Goal: Task Accomplishment & Management: Use online tool/utility

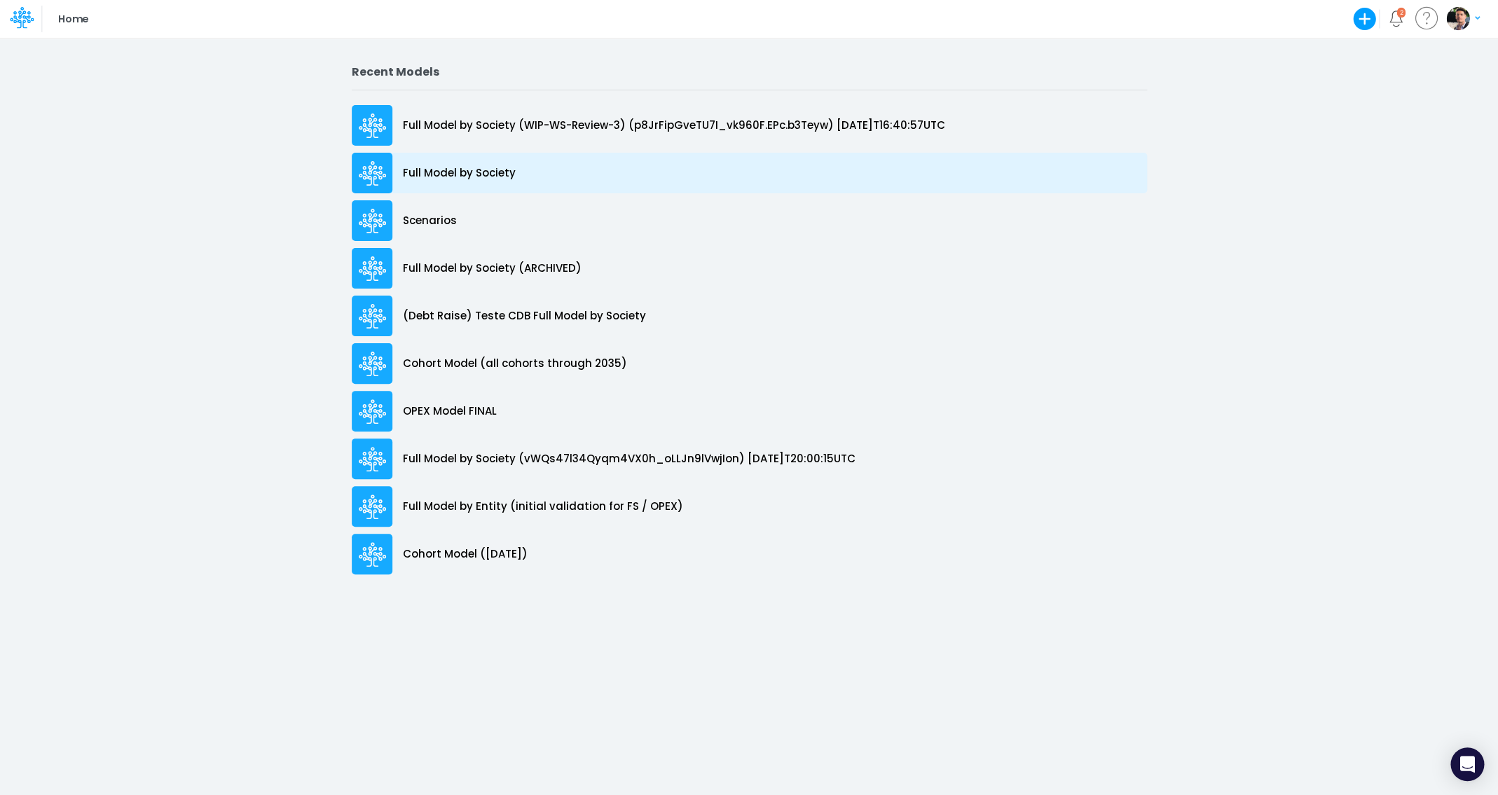
click at [469, 181] on p "Full Model by Society" at bounding box center [459, 173] width 113 height 16
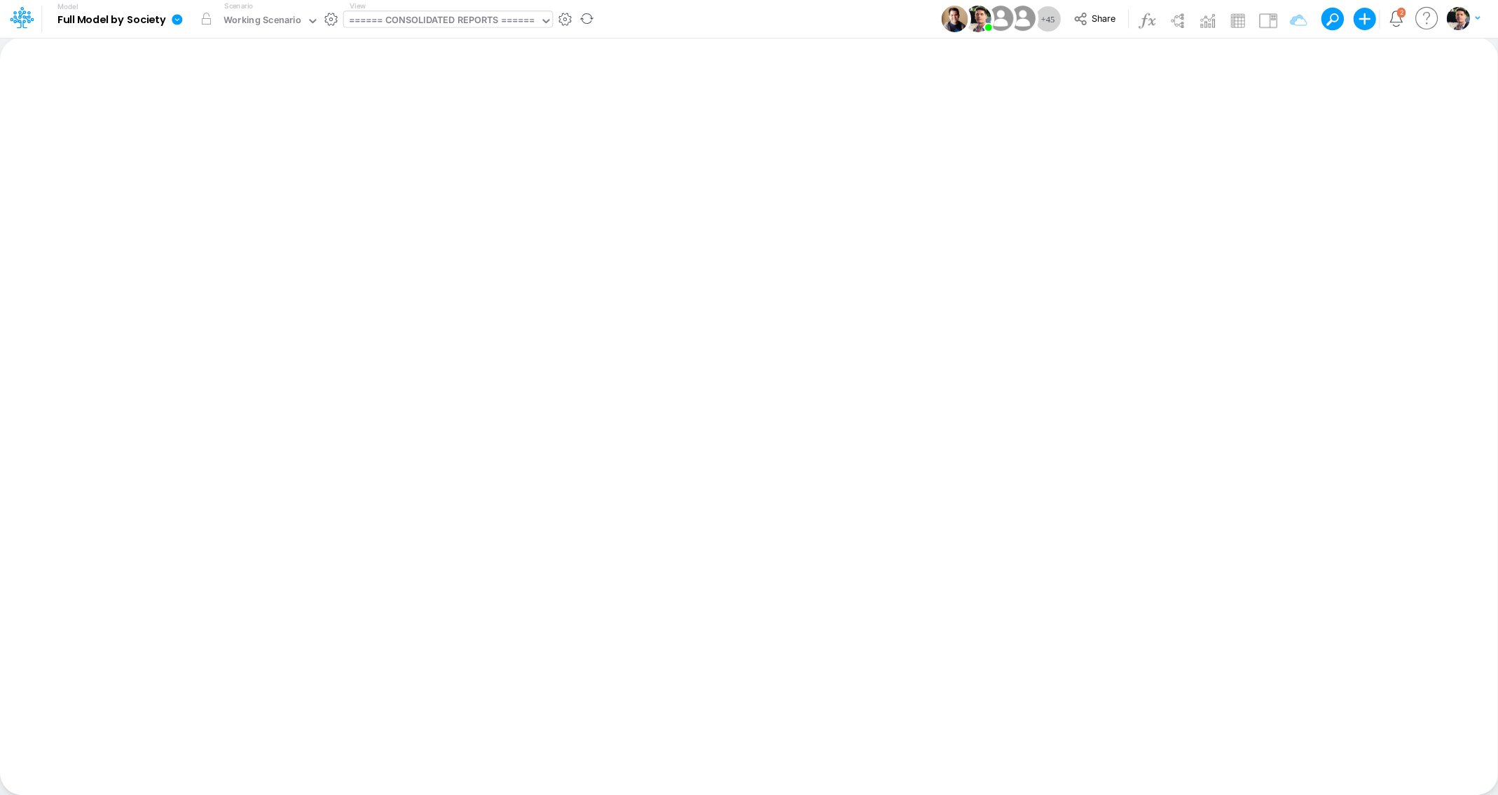
click at [379, 13] on div "====== CONSOLIDATED REPORTS ======" at bounding box center [441, 21] width 196 height 21
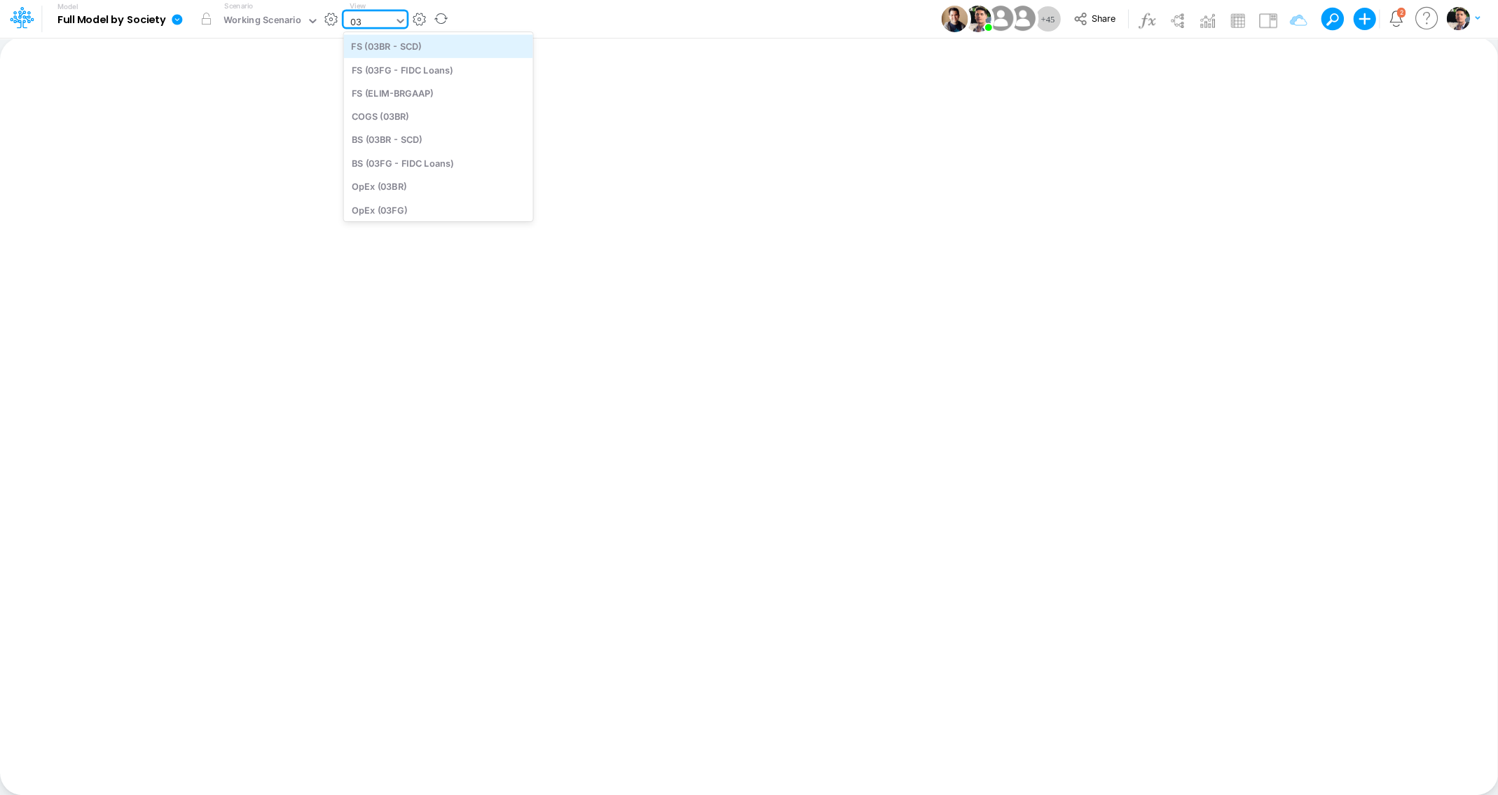
type input "0"
type input "03f"
click at [424, 78] on div "BS (03FG - FIDC Loans)" at bounding box center [437, 69] width 189 height 23
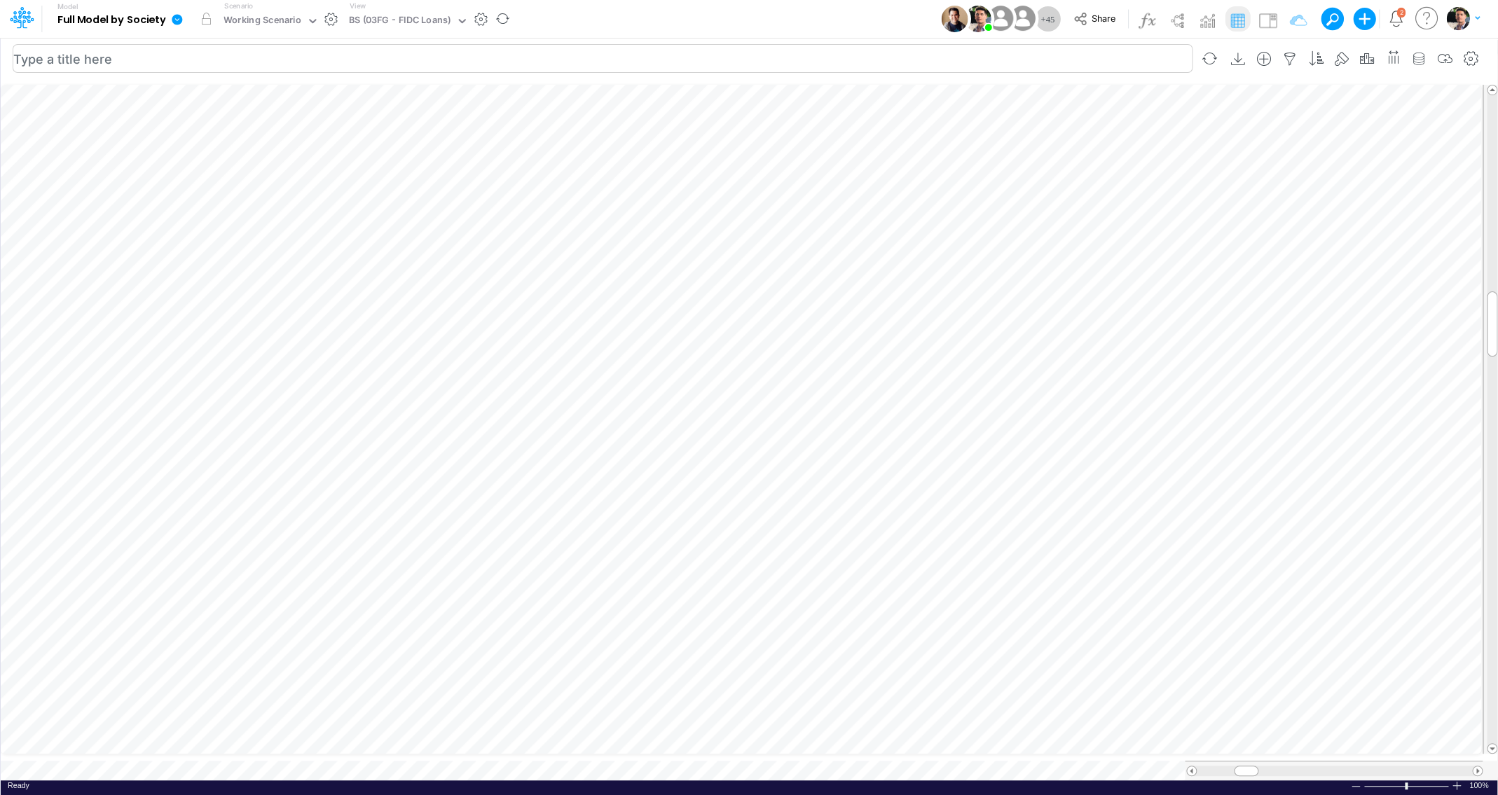
scroll to position [6, 18]
click at [262, 6] on div "Scenario Working Scenario" at bounding box center [271, 19] width 105 height 36
click at [259, 21] on div "Working Scenario" at bounding box center [263, 21] width 78 height 16
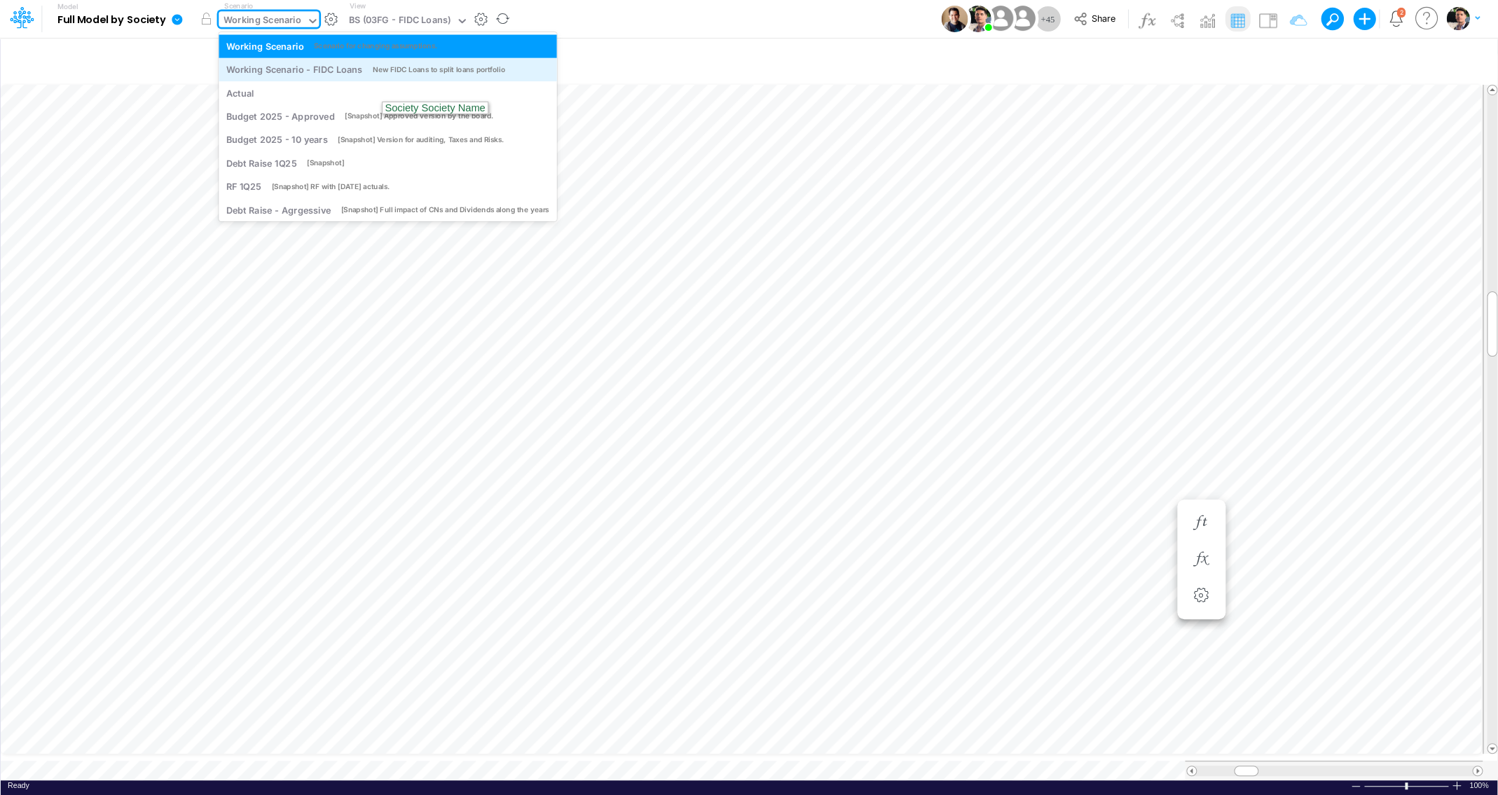
click at [294, 77] on div "Working Scenario - FIDC Loans New FIDC Loans to split loans portfolio" at bounding box center [388, 69] width 338 height 23
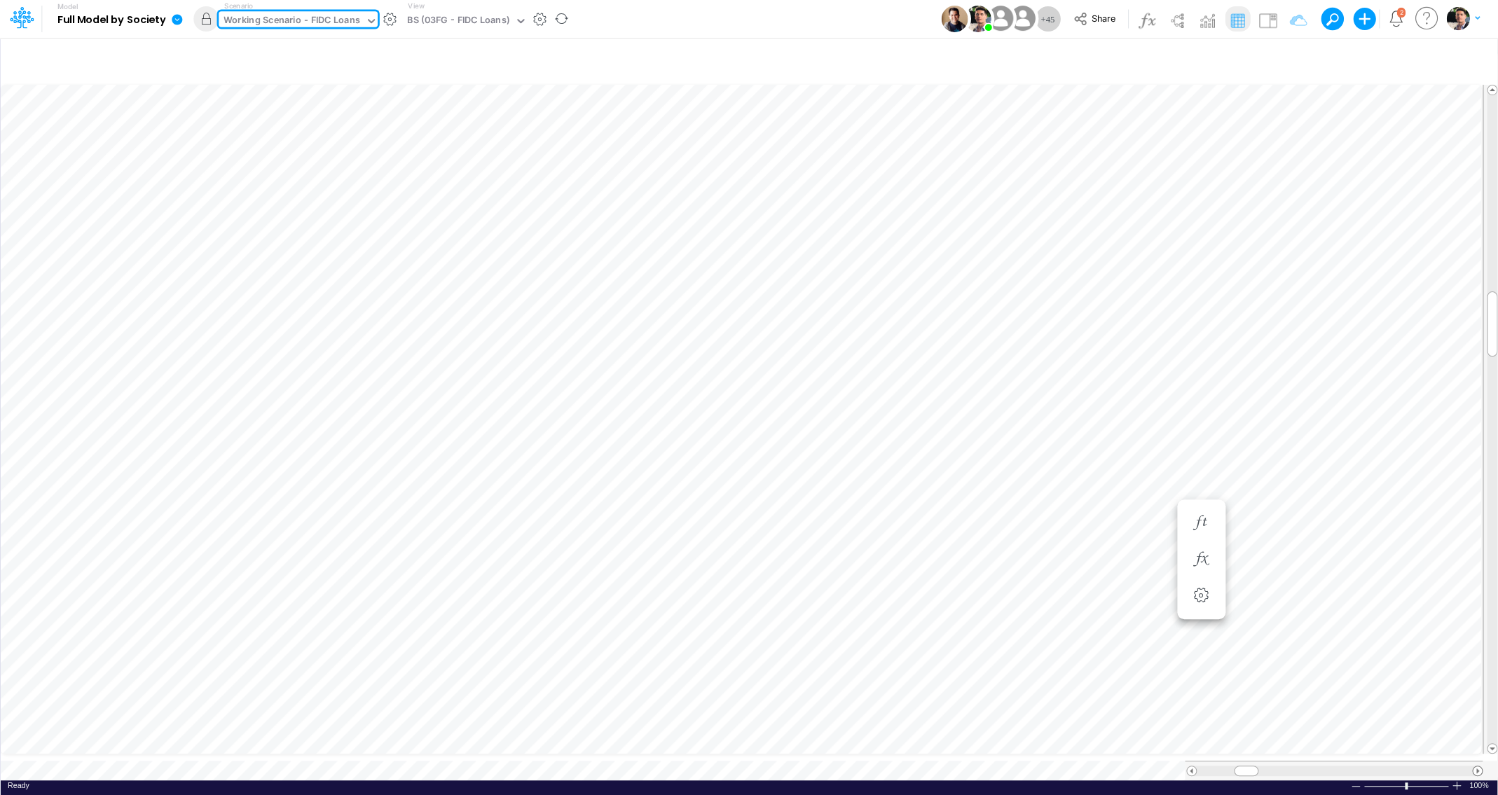
click at [1478, 766] on span at bounding box center [1477, 770] width 9 height 9
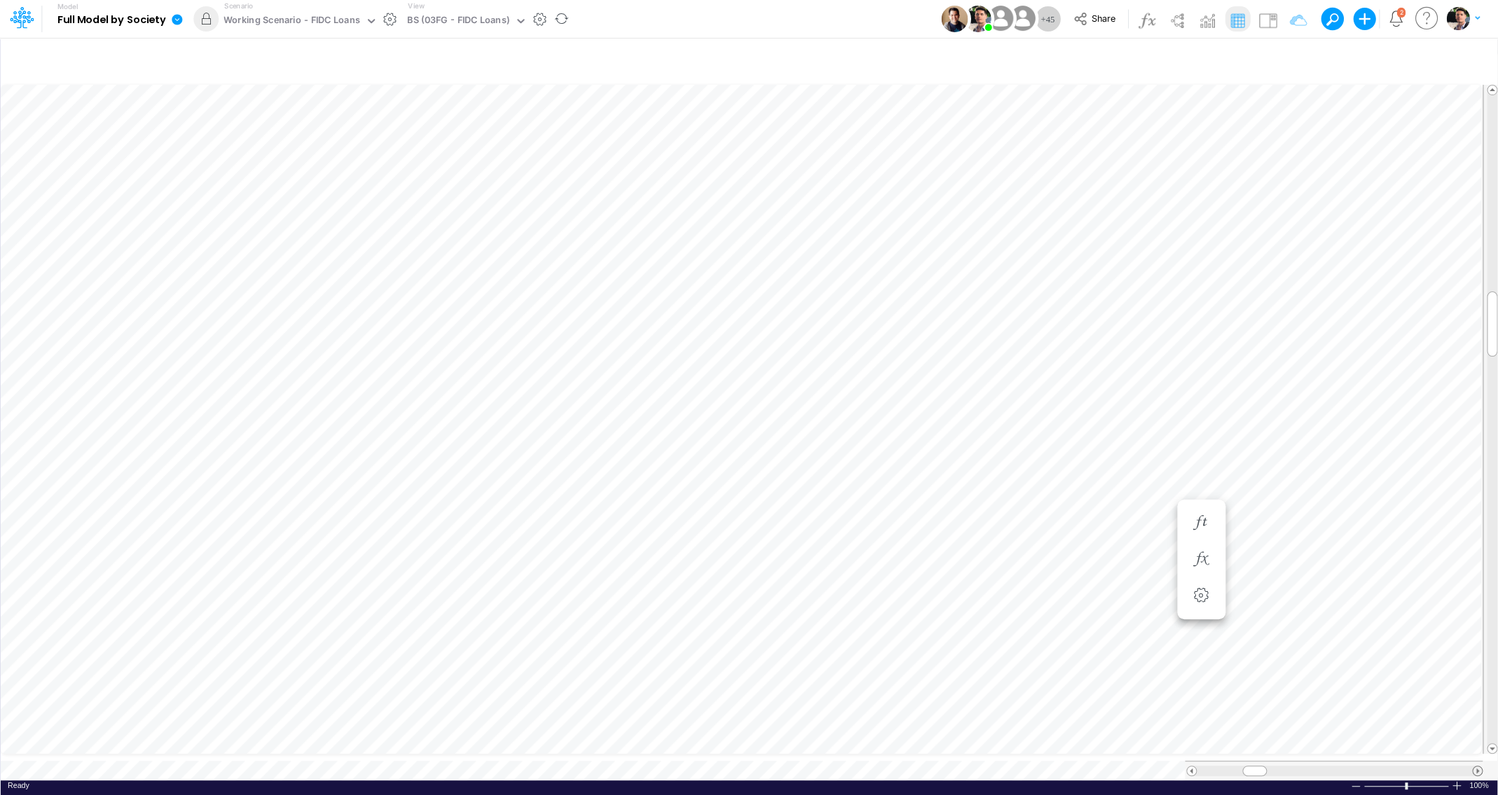
click at [1478, 766] on span at bounding box center [1477, 770] width 9 height 9
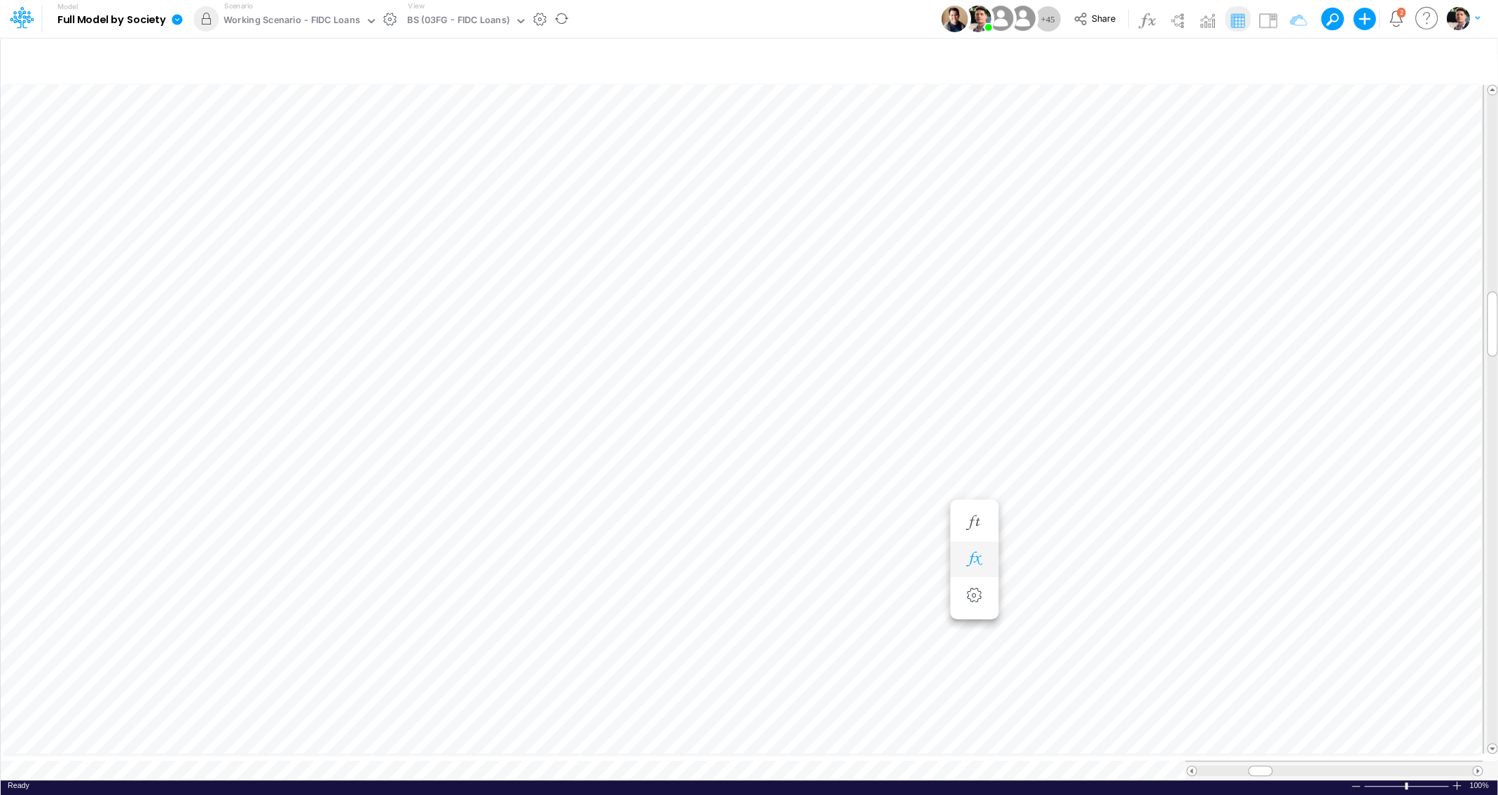
click at [970, 559] on icon "button" at bounding box center [973, 559] width 21 height 15
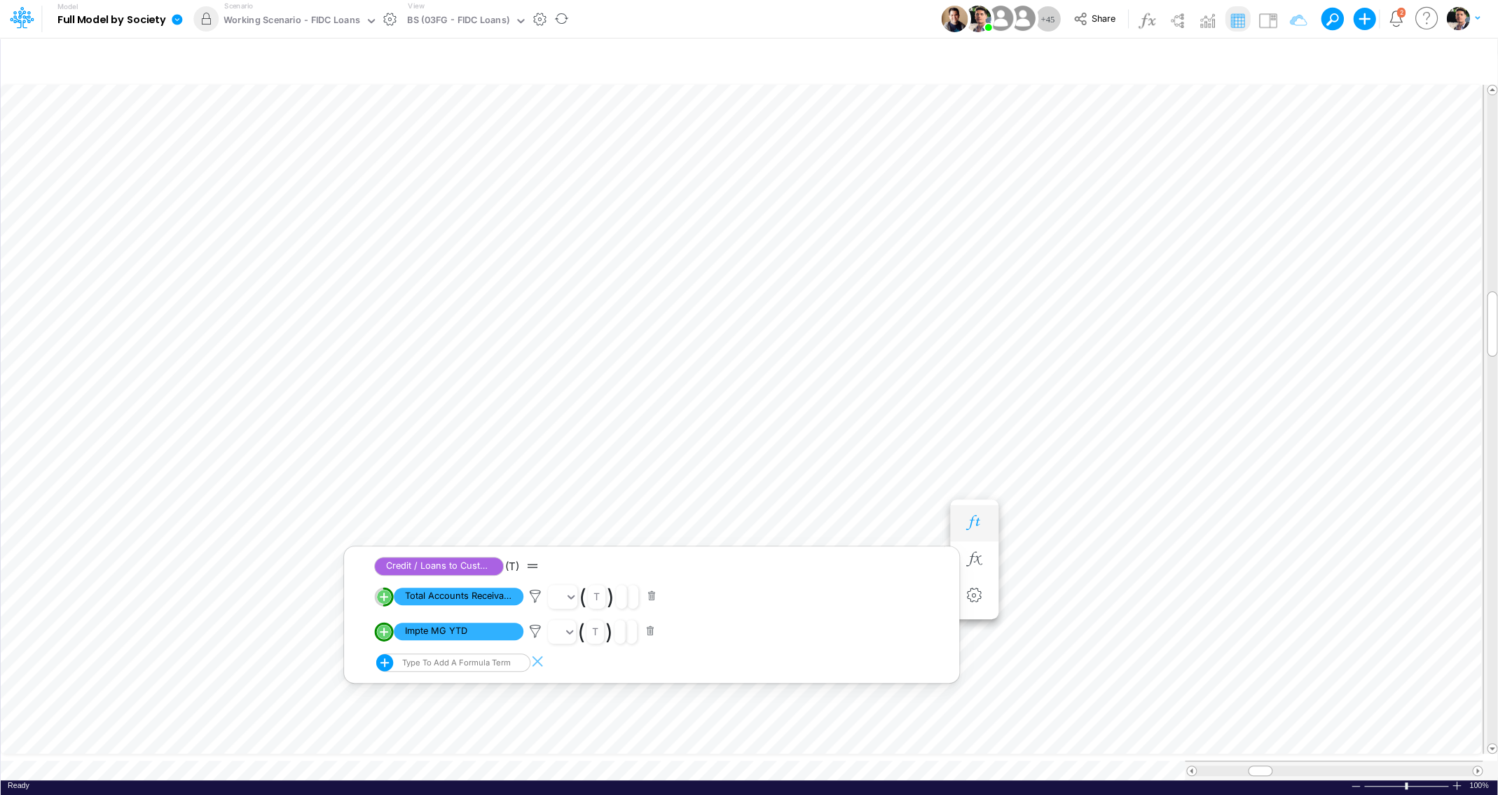
click at [971, 528] on icon "button" at bounding box center [973, 523] width 21 height 15
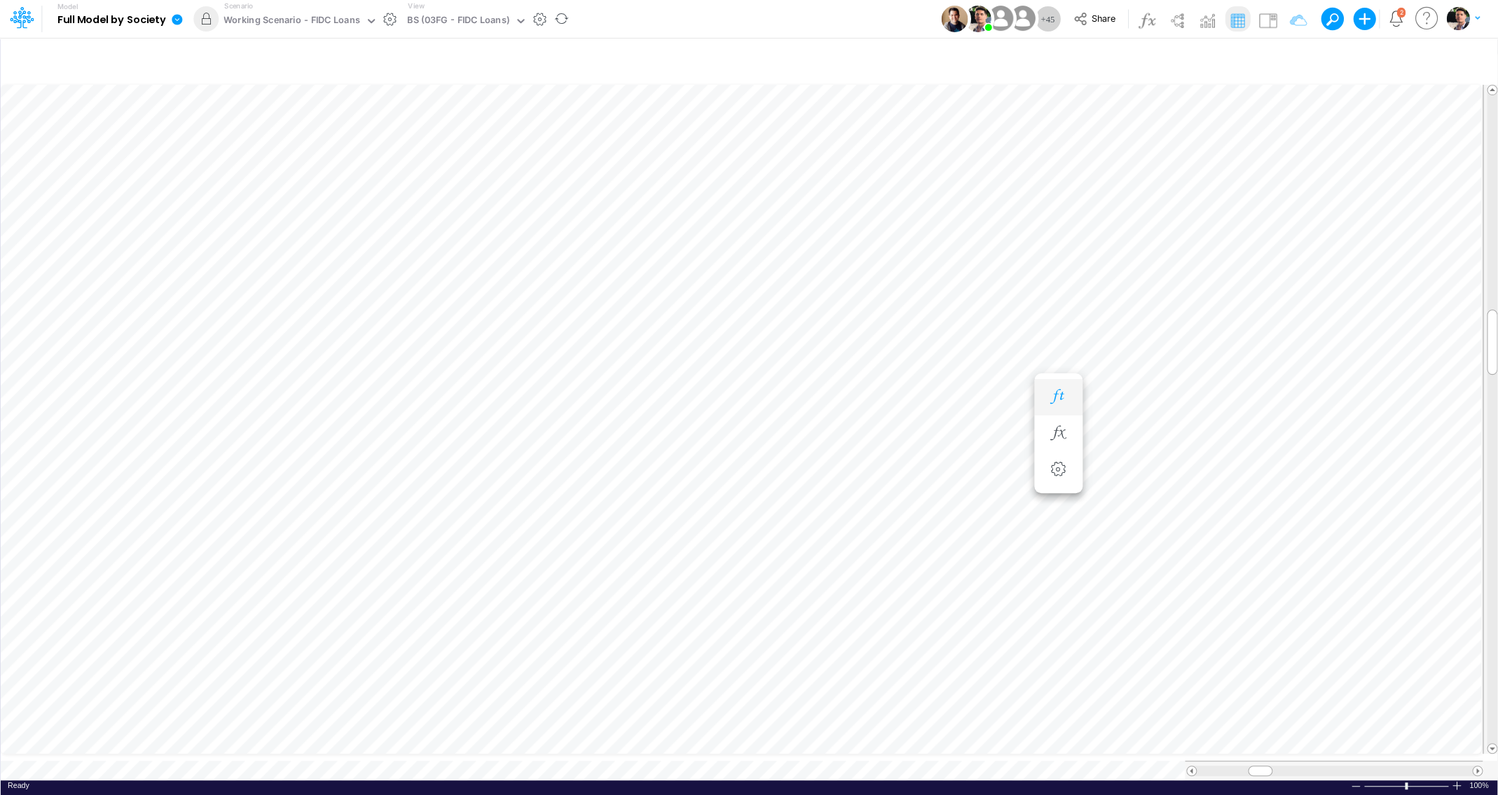
click at [1057, 407] on button "button" at bounding box center [1058, 397] width 26 height 28
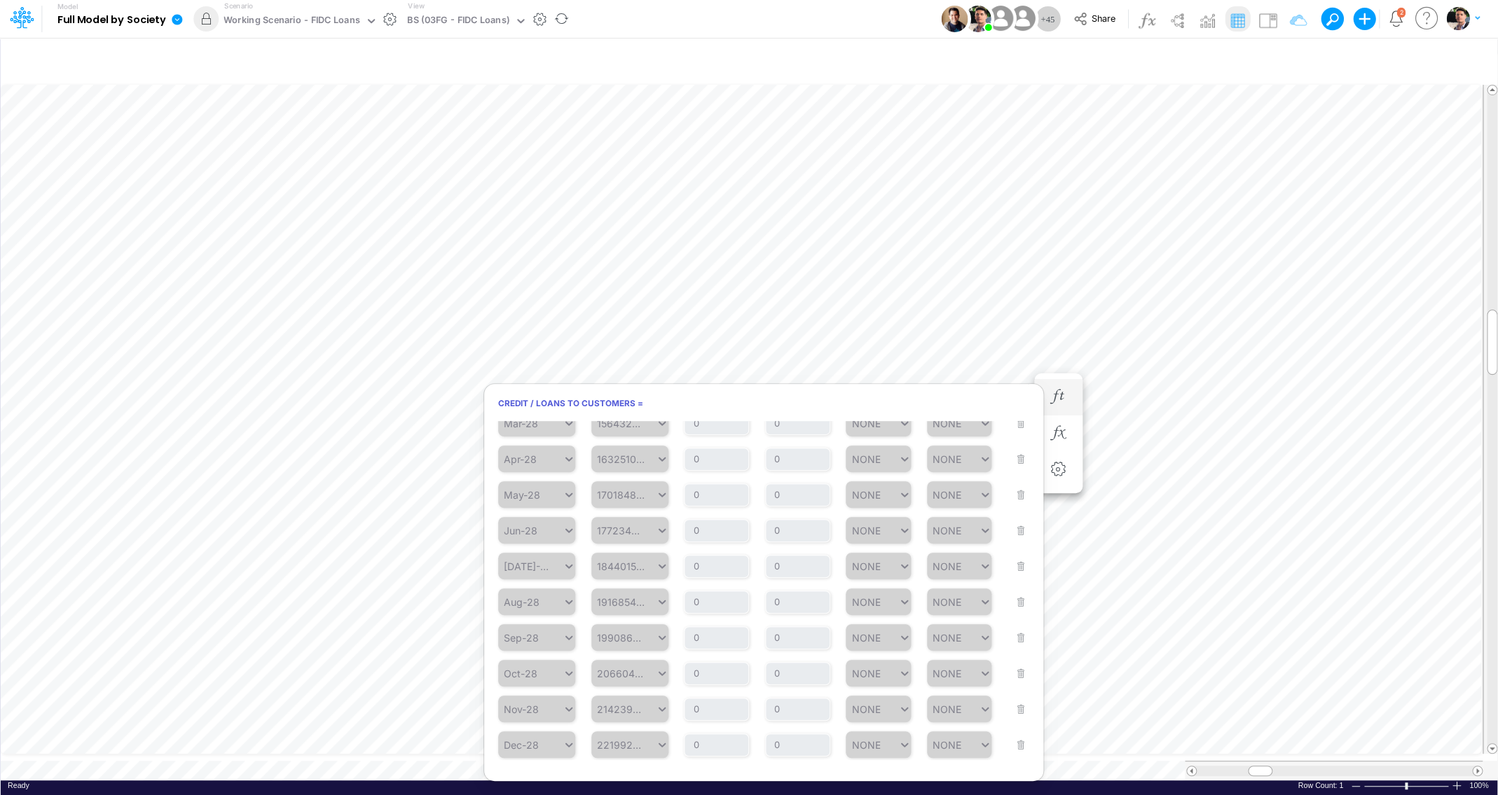
scroll to position [6, 58]
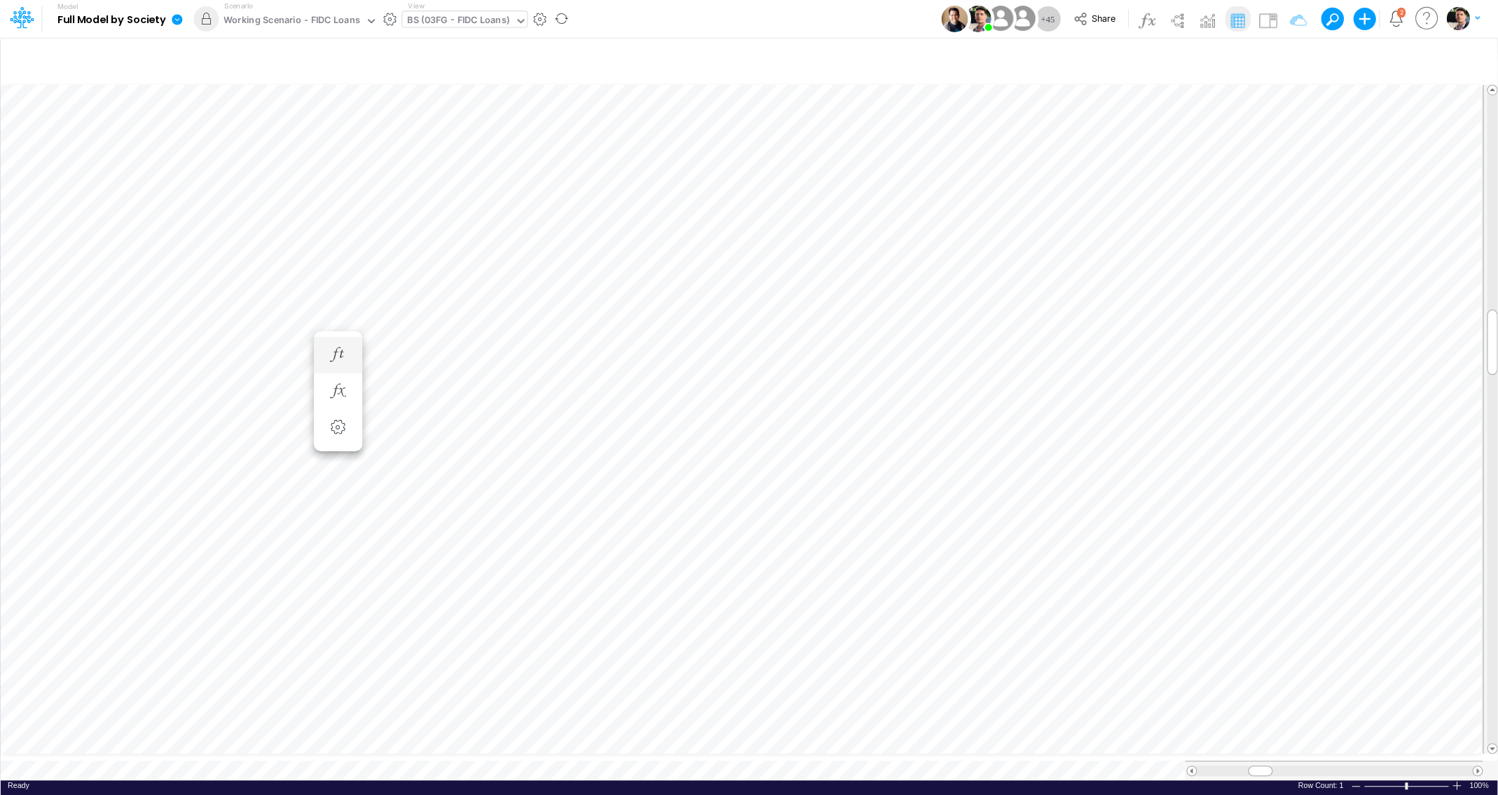
click at [465, 21] on div "BS (03FG - FIDC Loans)" at bounding box center [458, 21] width 102 height 16
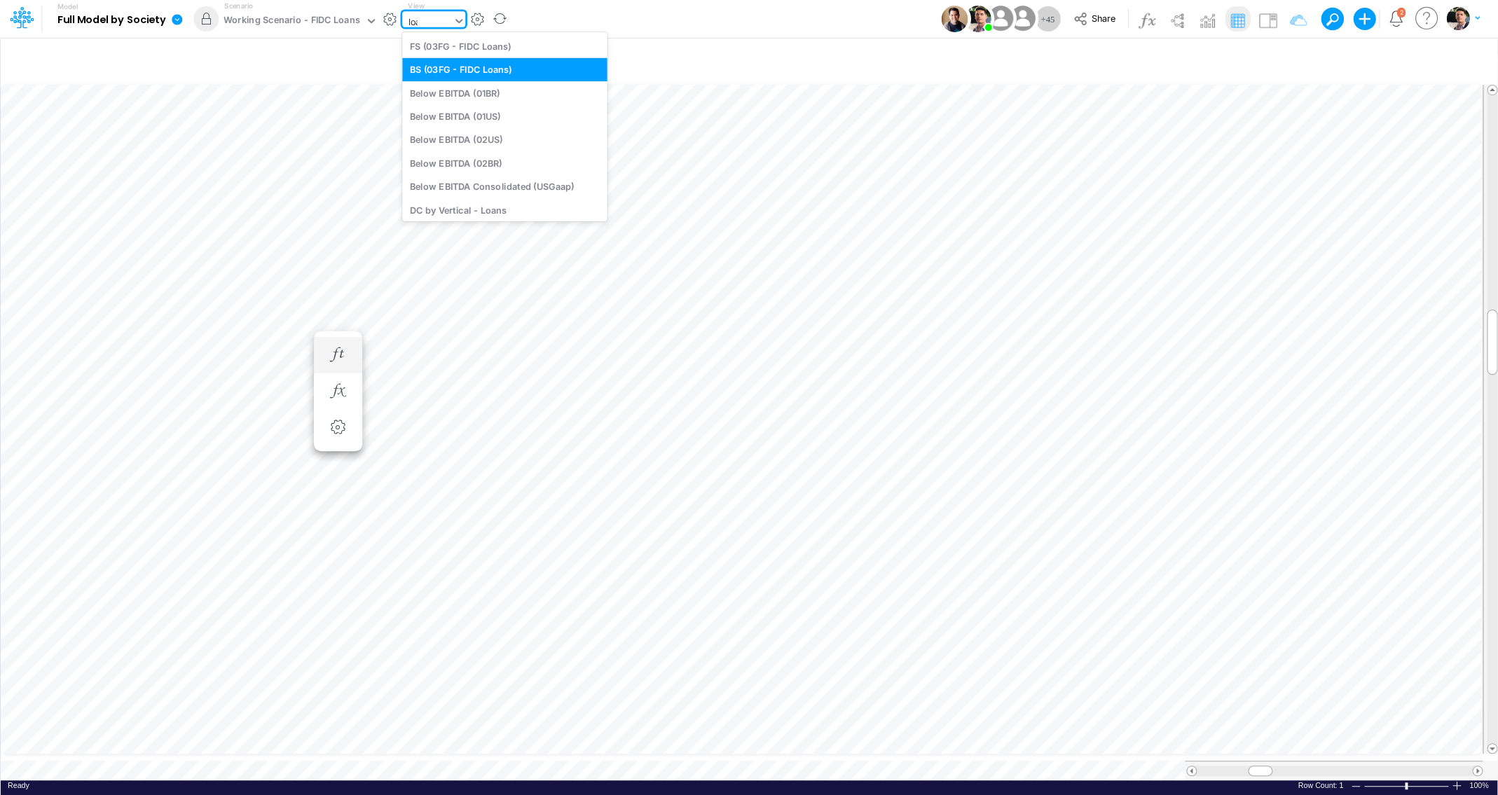
type input "loans"
click at [432, 119] on div "Loans" at bounding box center [496, 115] width 189 height 23
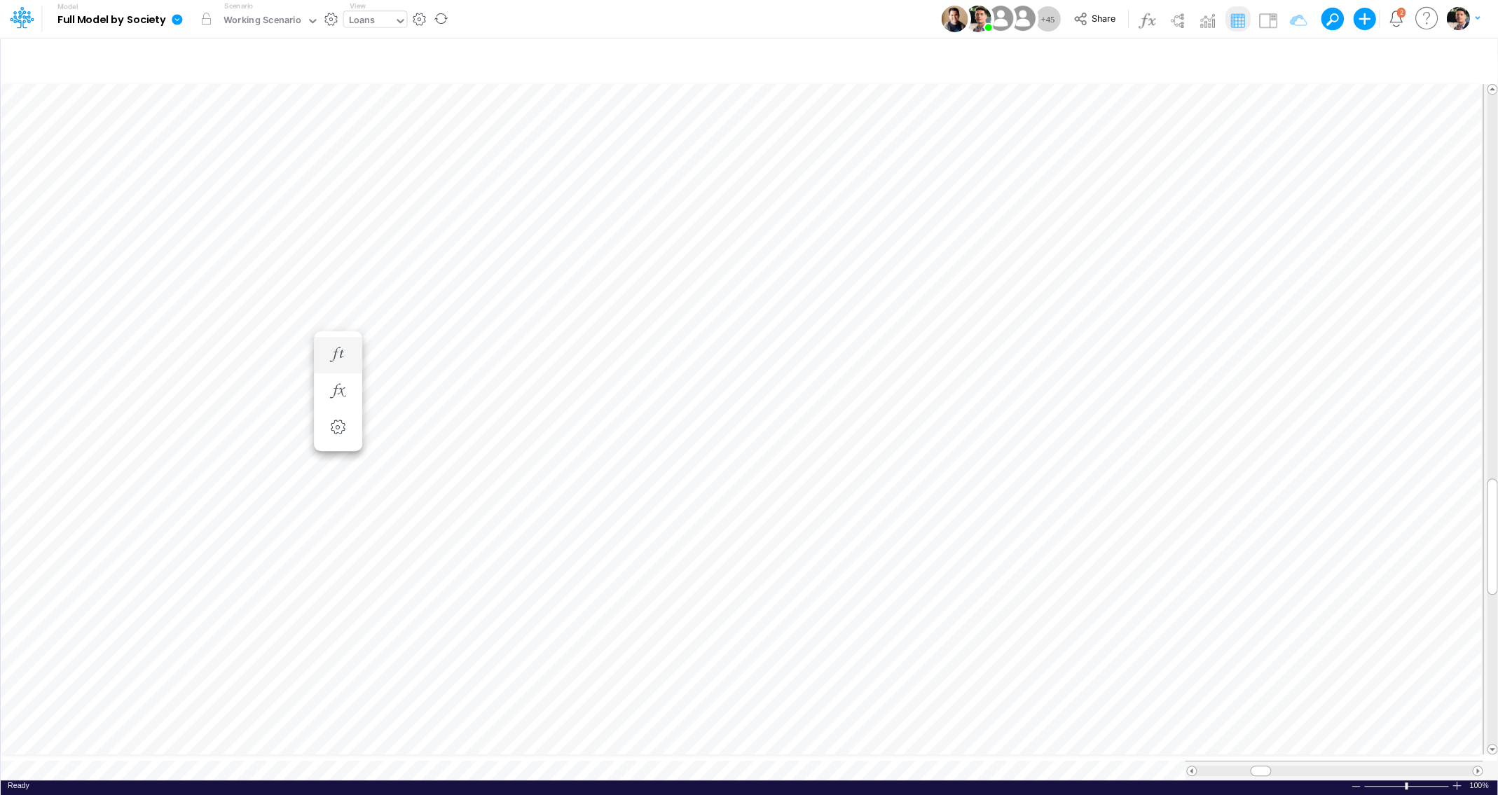
scroll to position [6, 23]
click at [1125, 603] on icon "button" at bounding box center [1120, 607] width 21 height 15
click at [267, 23] on div "Working Scenario" at bounding box center [263, 21] width 78 height 16
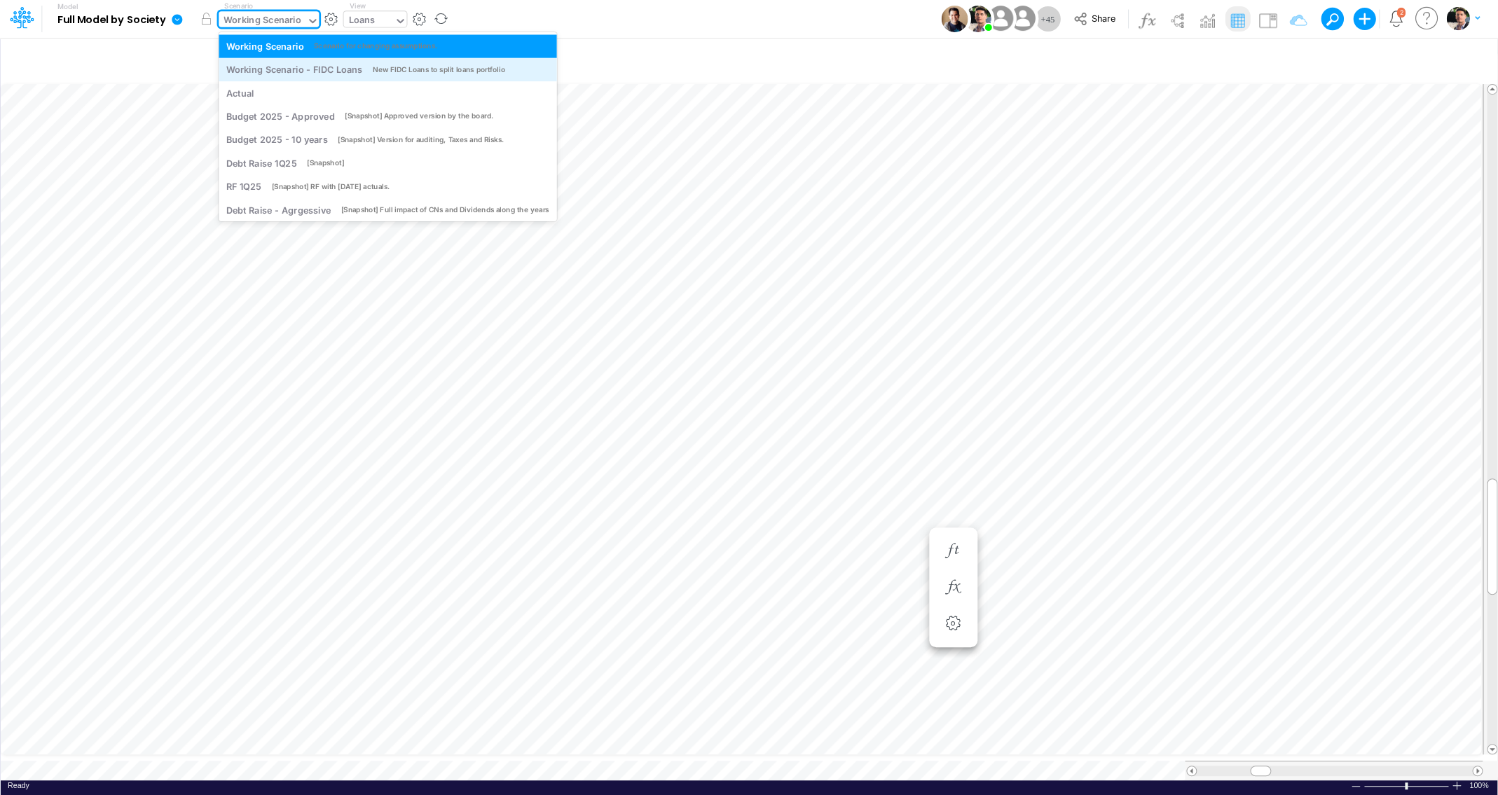
click at [270, 69] on div "Working Scenario - FIDC Loans" at bounding box center [294, 69] width 136 height 13
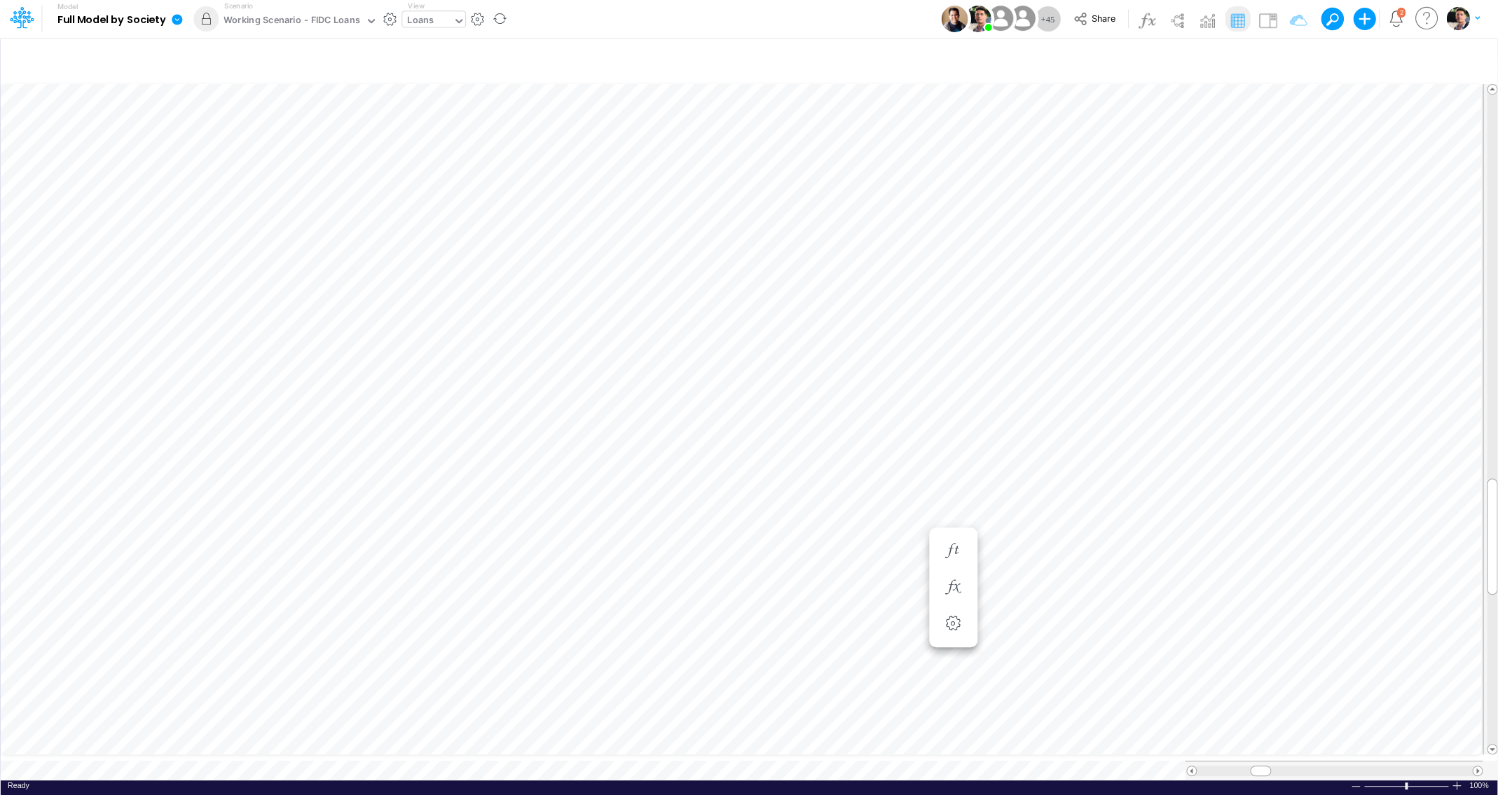
scroll to position [6, 3]
drag, startPoint x: 1258, startPoint y: 757, endPoint x: 1244, endPoint y: 757, distance: 14.0
click at [1244, 766] on span at bounding box center [1246, 770] width 9 height 9
click at [1457, 766] on div at bounding box center [1334, 771] width 275 height 11
click at [427, 17] on div "Loans" at bounding box center [420, 21] width 27 height 16
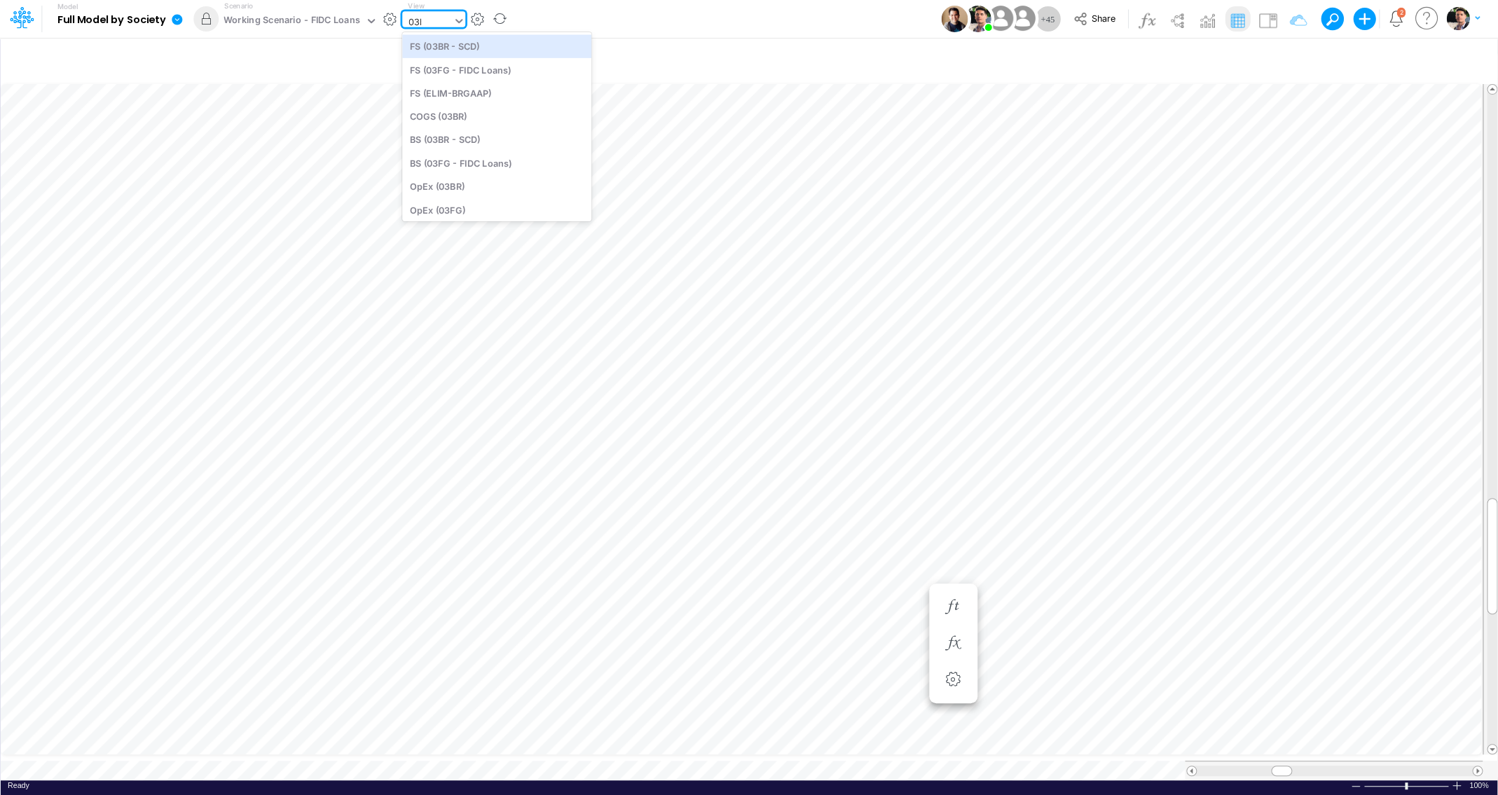
type input "03br"
click at [487, 91] on div "BS (03BR - SCD)" at bounding box center [496, 92] width 189 height 23
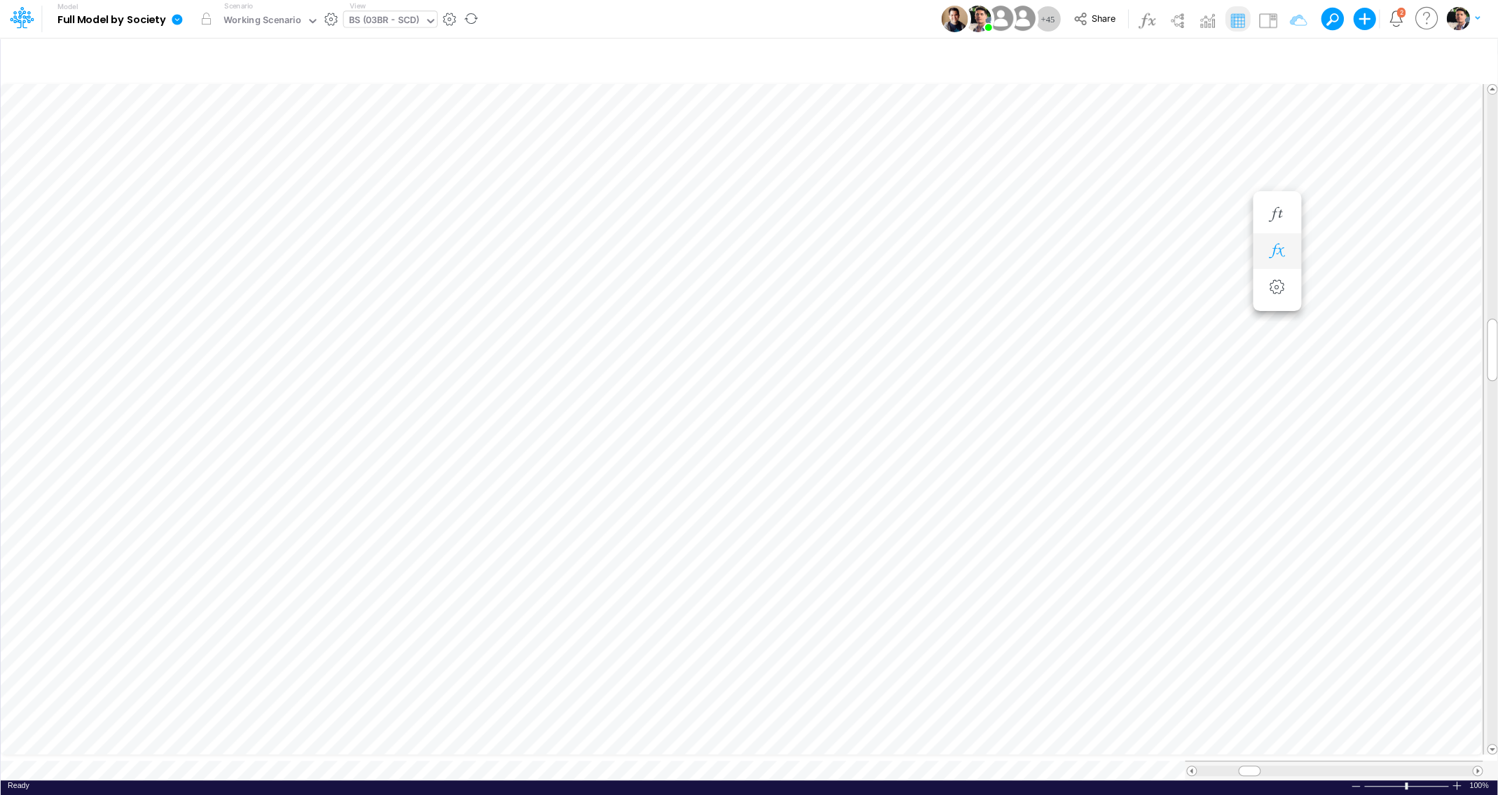
click at [1275, 255] on icon "button" at bounding box center [1276, 251] width 21 height 15
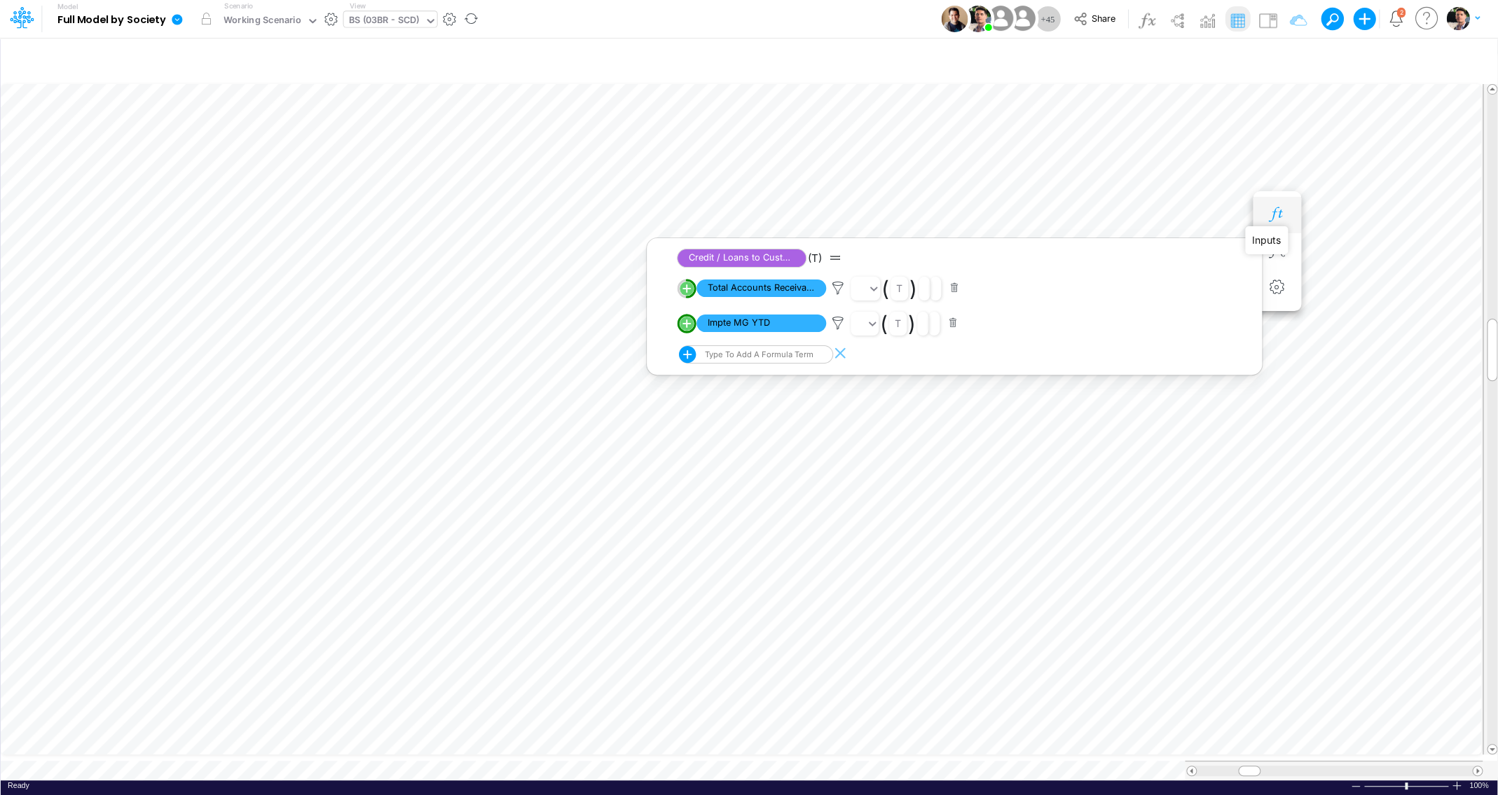
click at [1279, 213] on icon "button" at bounding box center [1276, 214] width 21 height 15
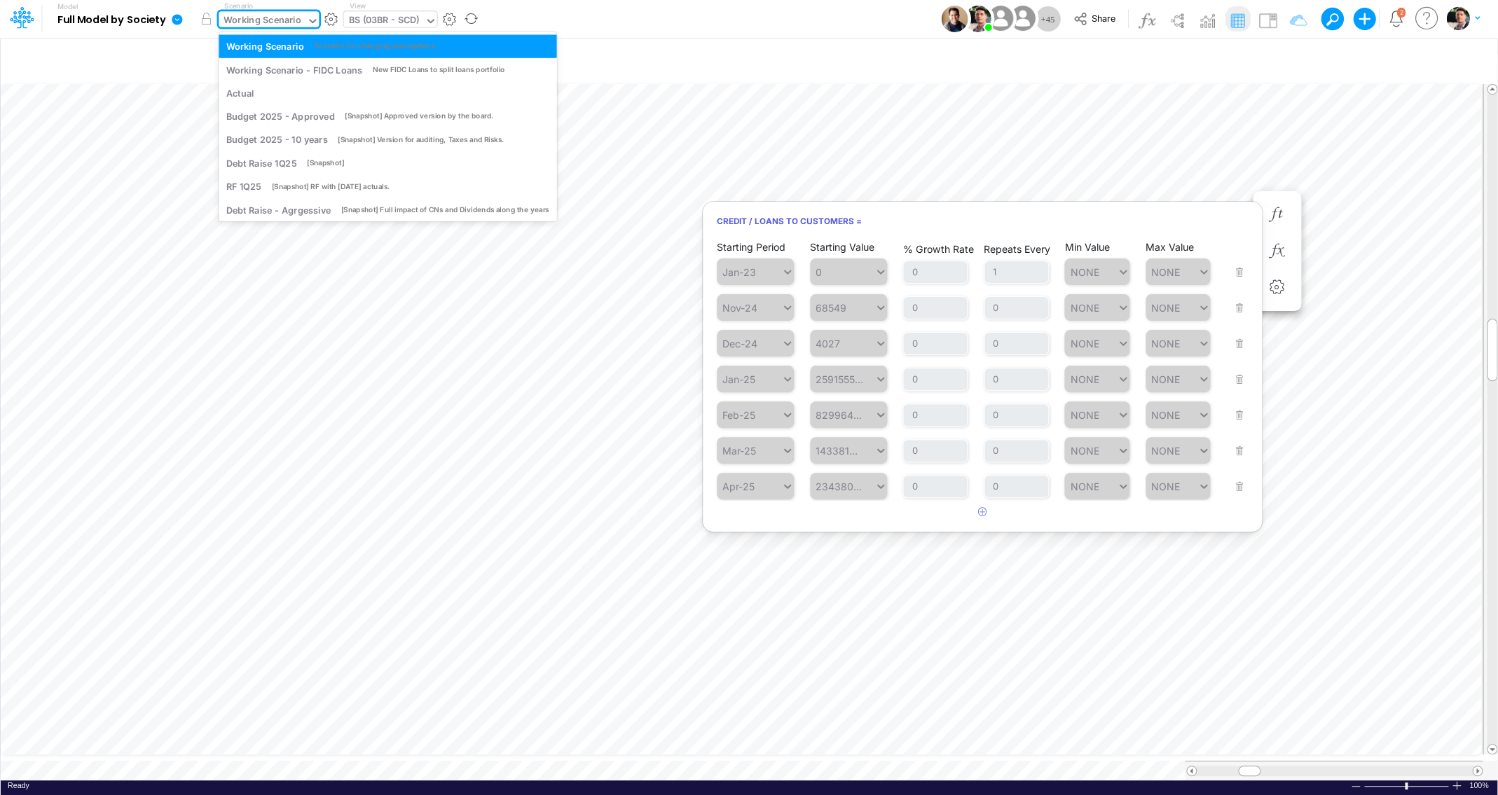
click at [268, 21] on div "Working Scenario" at bounding box center [263, 21] width 78 height 16
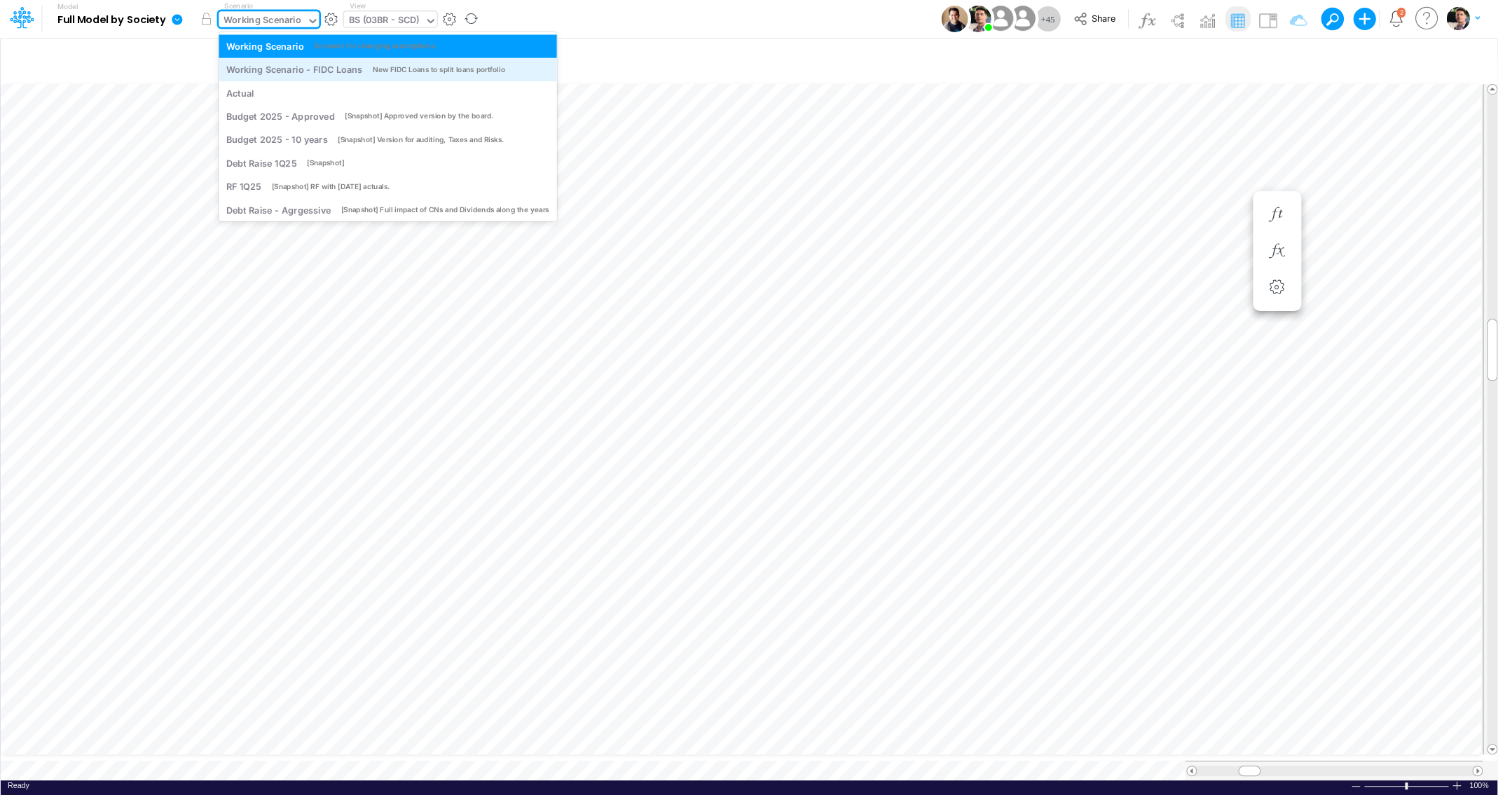
click at [268, 67] on div "Working Scenario - FIDC Loans" at bounding box center [294, 69] width 136 height 13
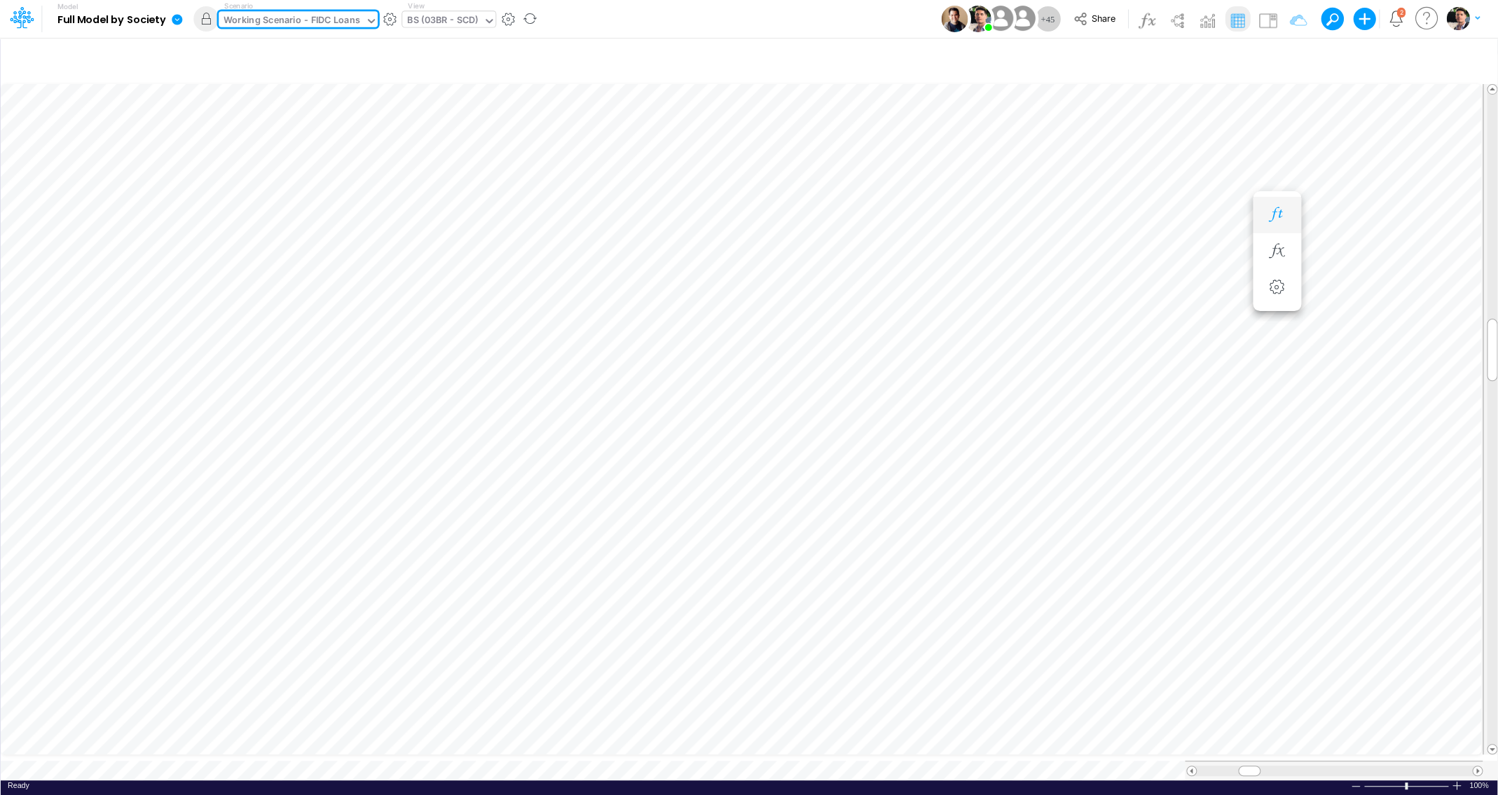
click at [1282, 216] on icon "button" at bounding box center [1276, 214] width 21 height 15
click at [467, 20] on div "BS (03BR - SCD)" at bounding box center [442, 21] width 71 height 16
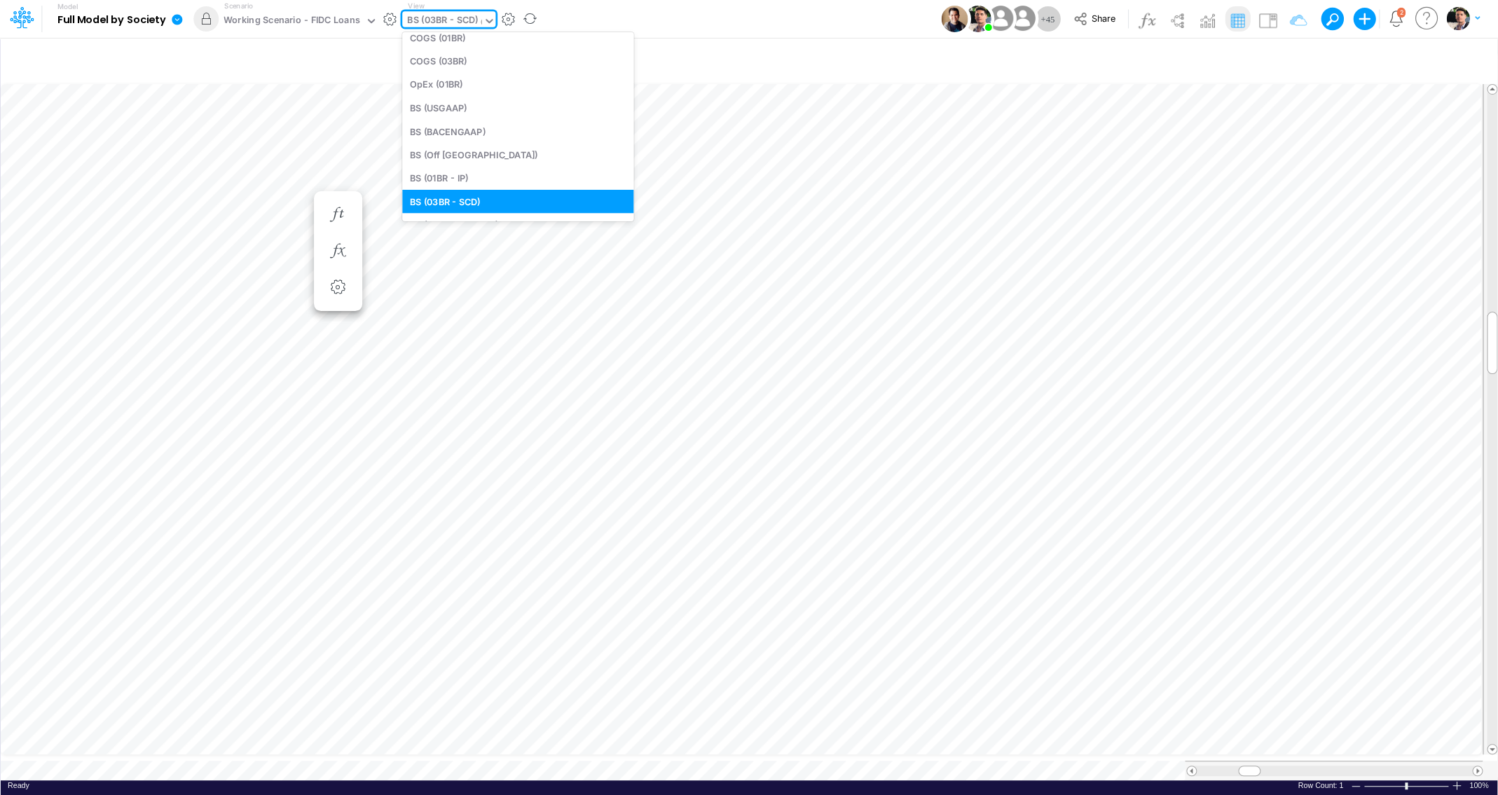
scroll to position [477, 0]
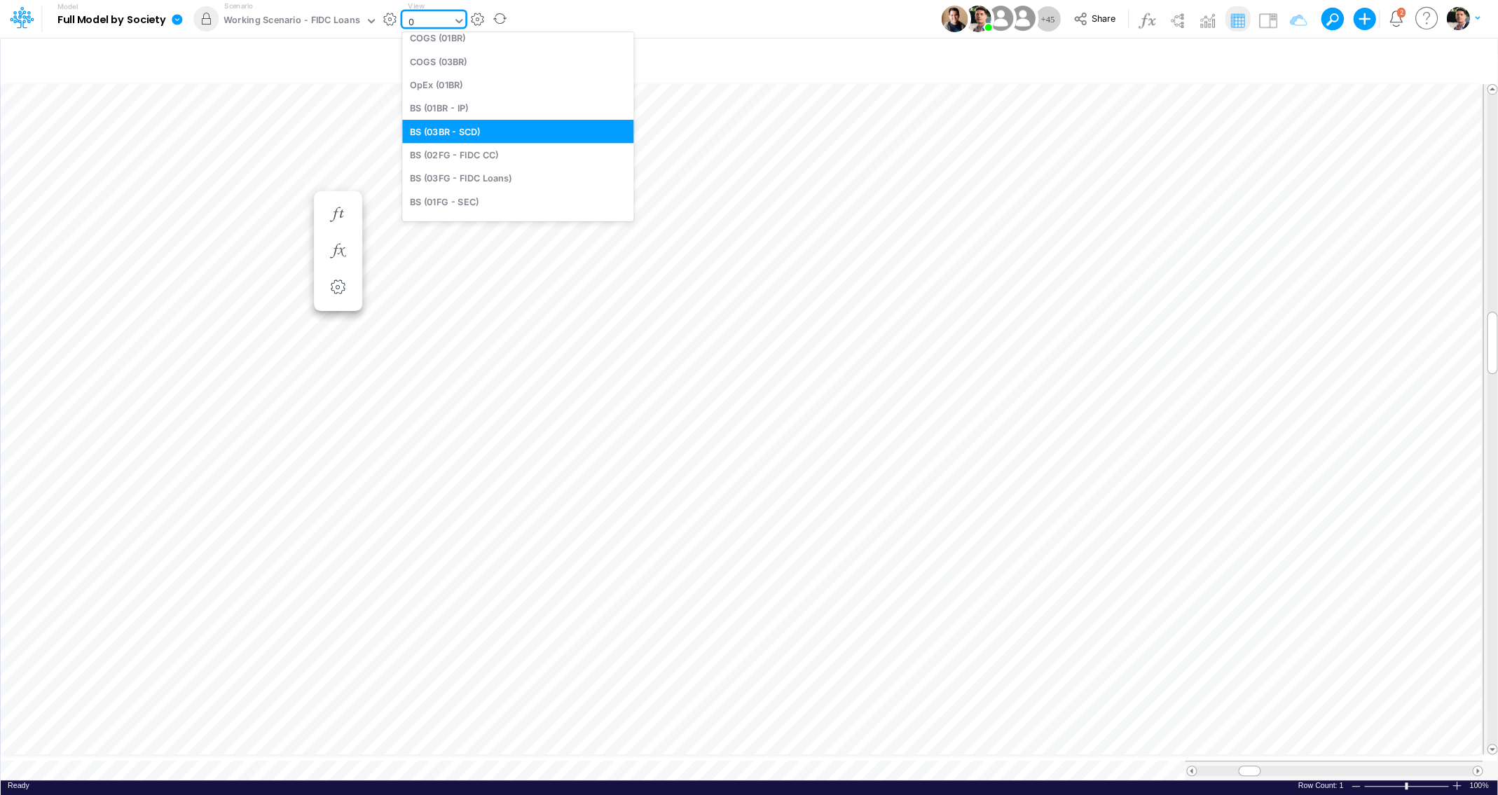
type input "0"
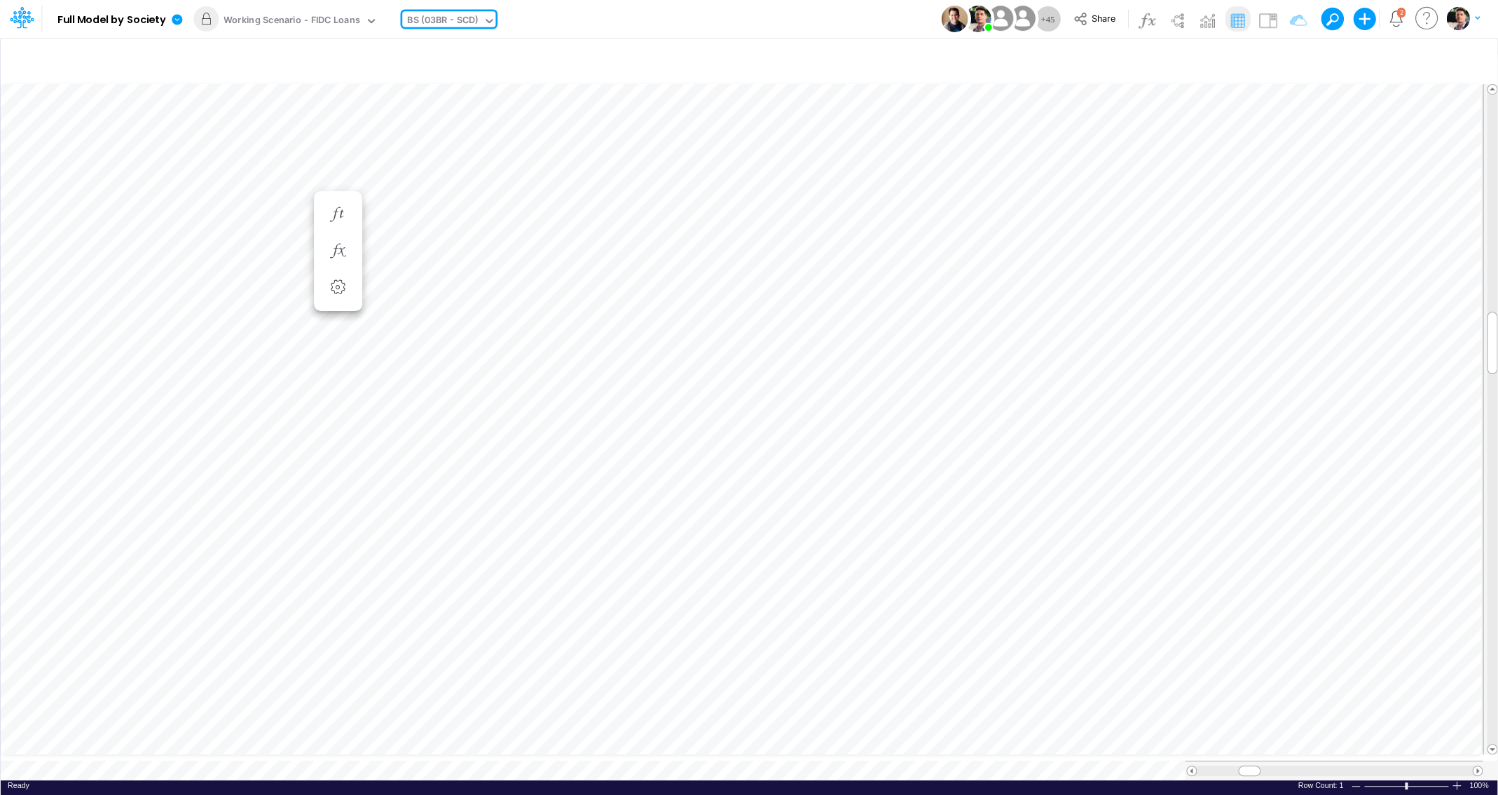
click at [452, 21] on div "BS (03BR - SCD)" at bounding box center [442, 21] width 71 height 16
type input "0"
type input "bac"
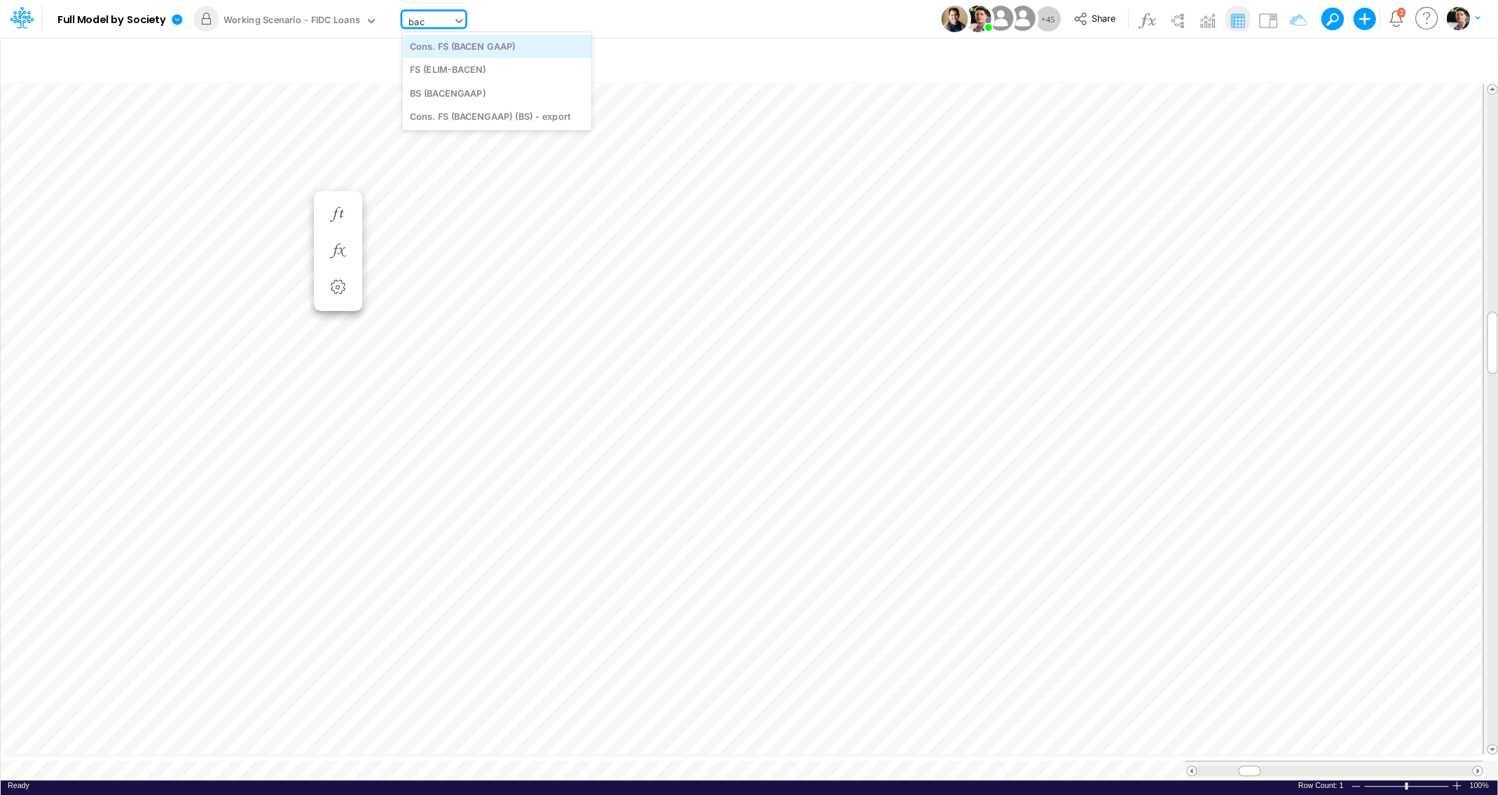
click at [500, 50] on div "Cons. FS (BACEN GAAP)" at bounding box center [496, 45] width 189 height 23
type input "Consolidated FS - BACENGAAP"
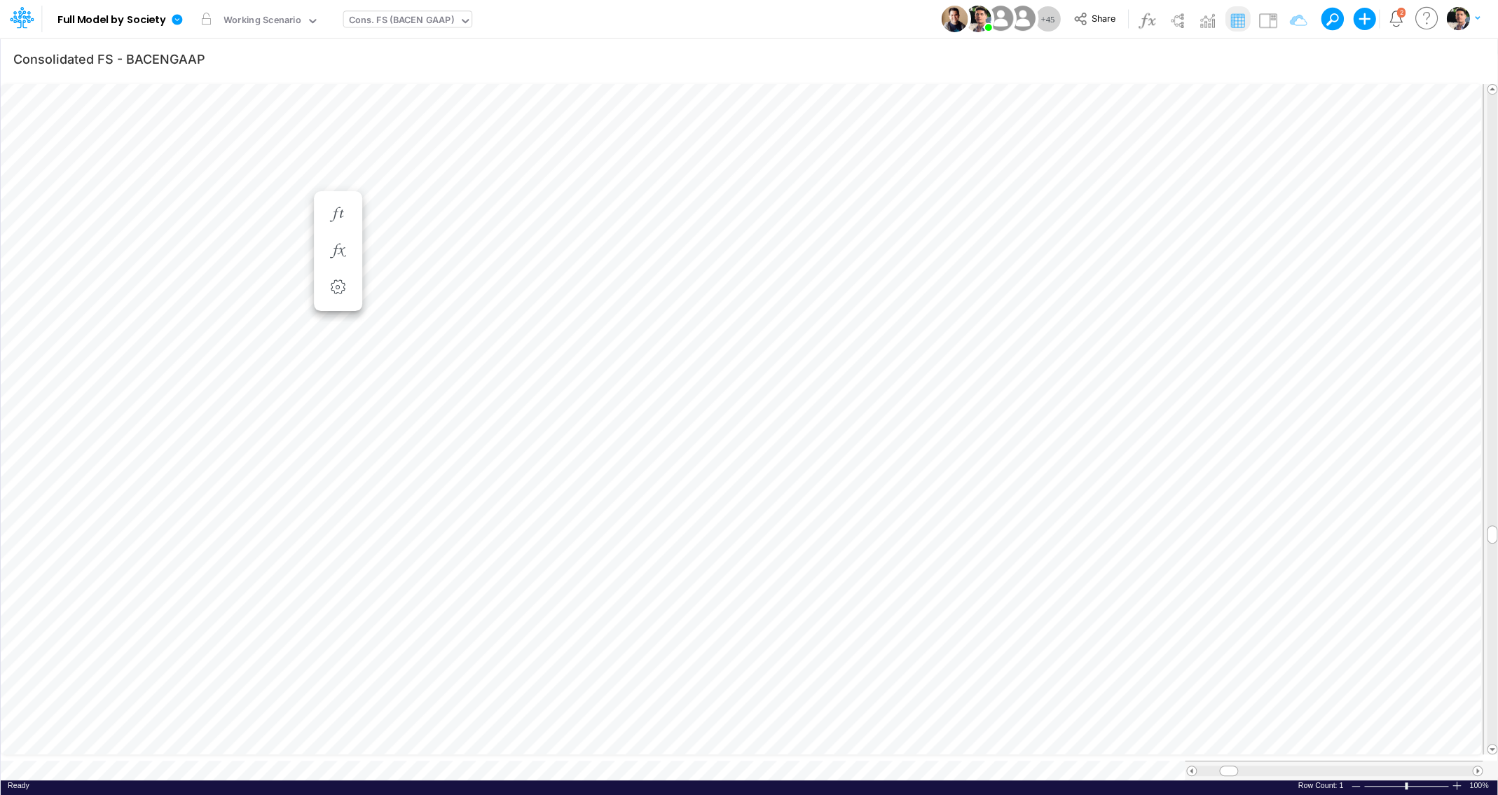
scroll to position [6, 44]
click at [1439, 766] on div at bounding box center [1334, 771] width 275 height 11
click at [280, 23] on div "Working Scenario" at bounding box center [263, 21] width 78 height 16
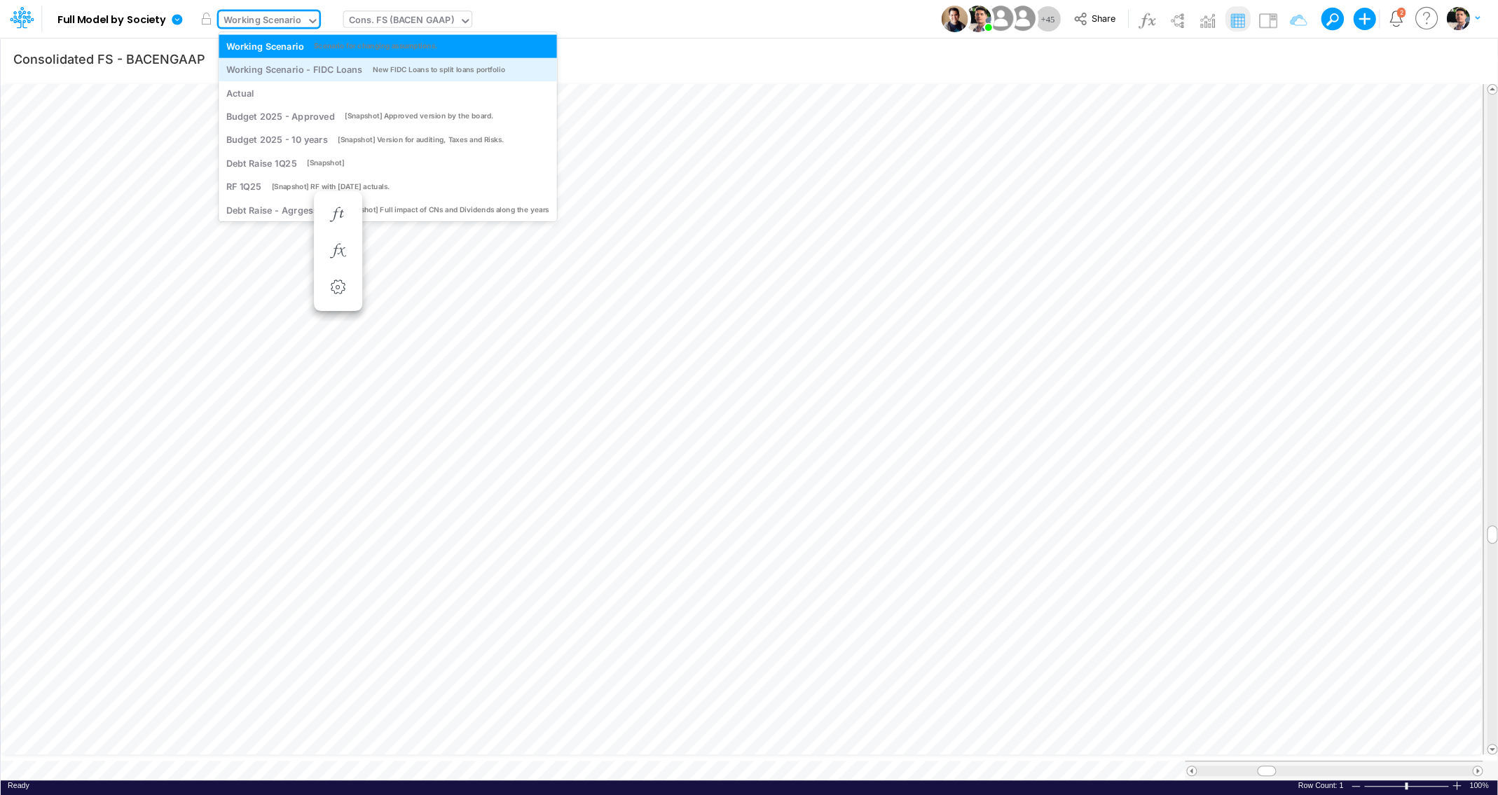
click at [290, 65] on div "Working Scenario - FIDC Loans" at bounding box center [294, 69] width 136 height 13
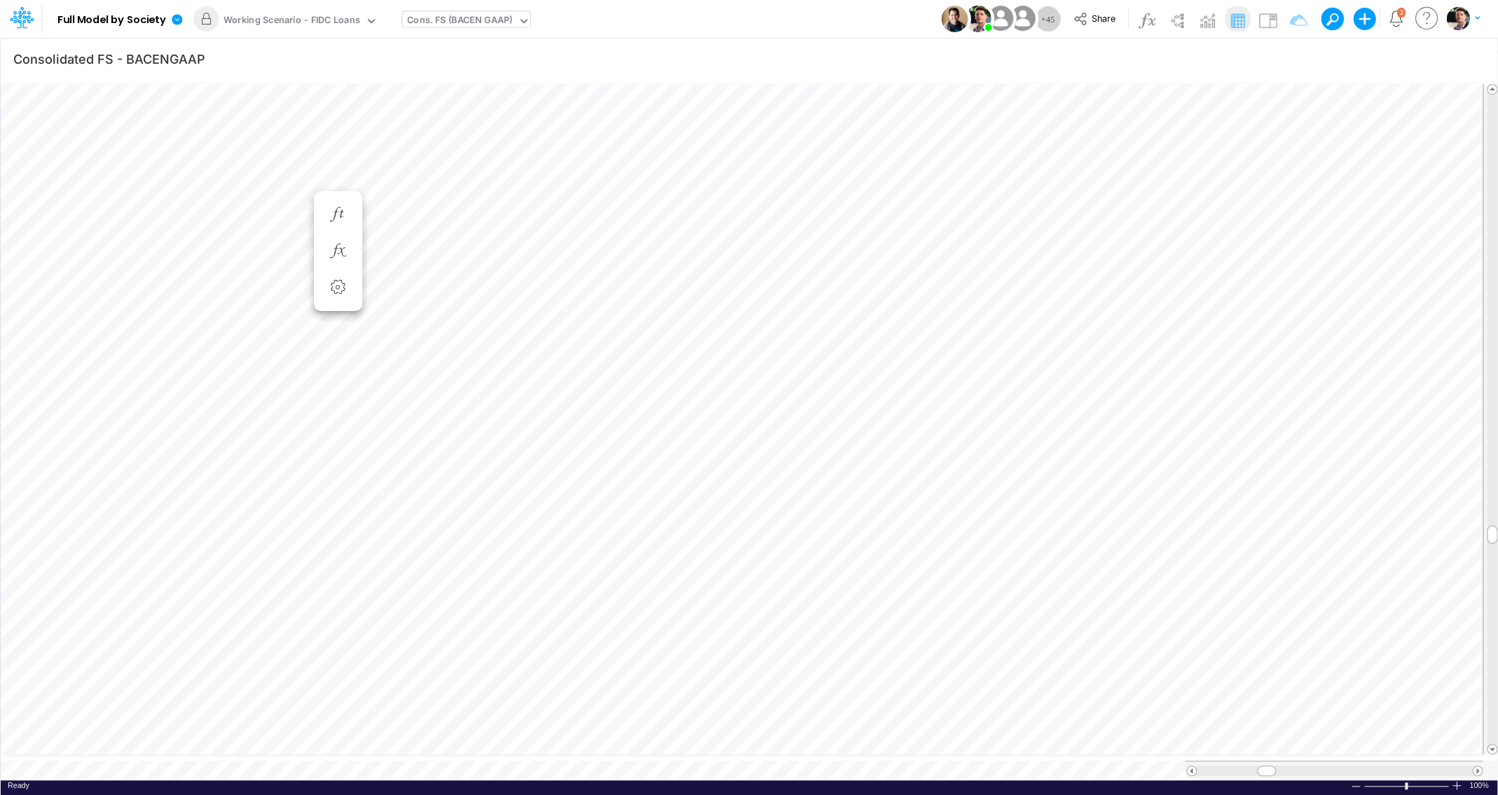
scroll to position [6, 18]
click at [833, 302] on icon "button" at bounding box center [835, 298] width 21 height 15
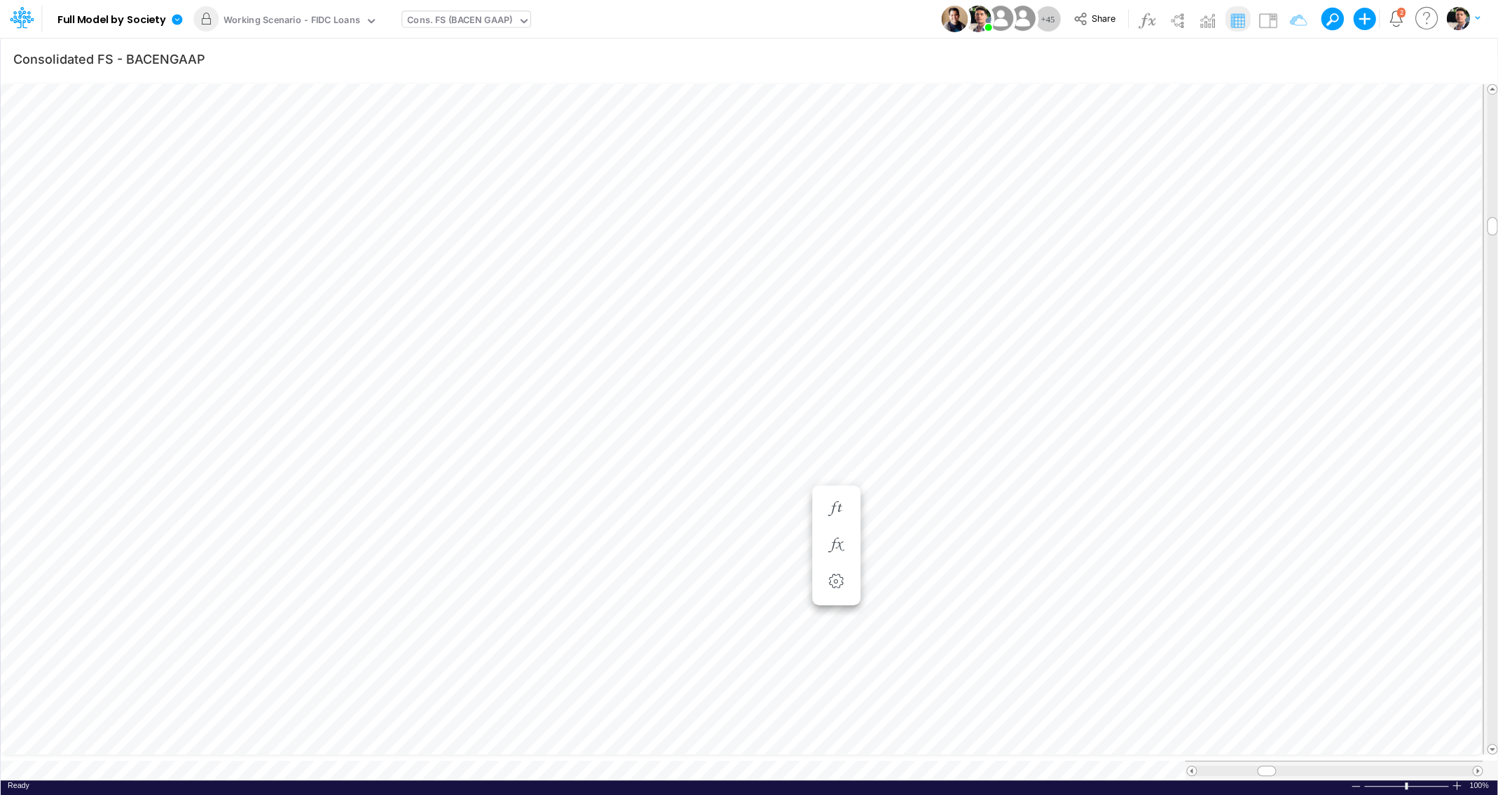
click at [451, 29] on div "Cons. FS (BACEN GAAP)" at bounding box center [459, 21] width 105 height 16
type input "interc"
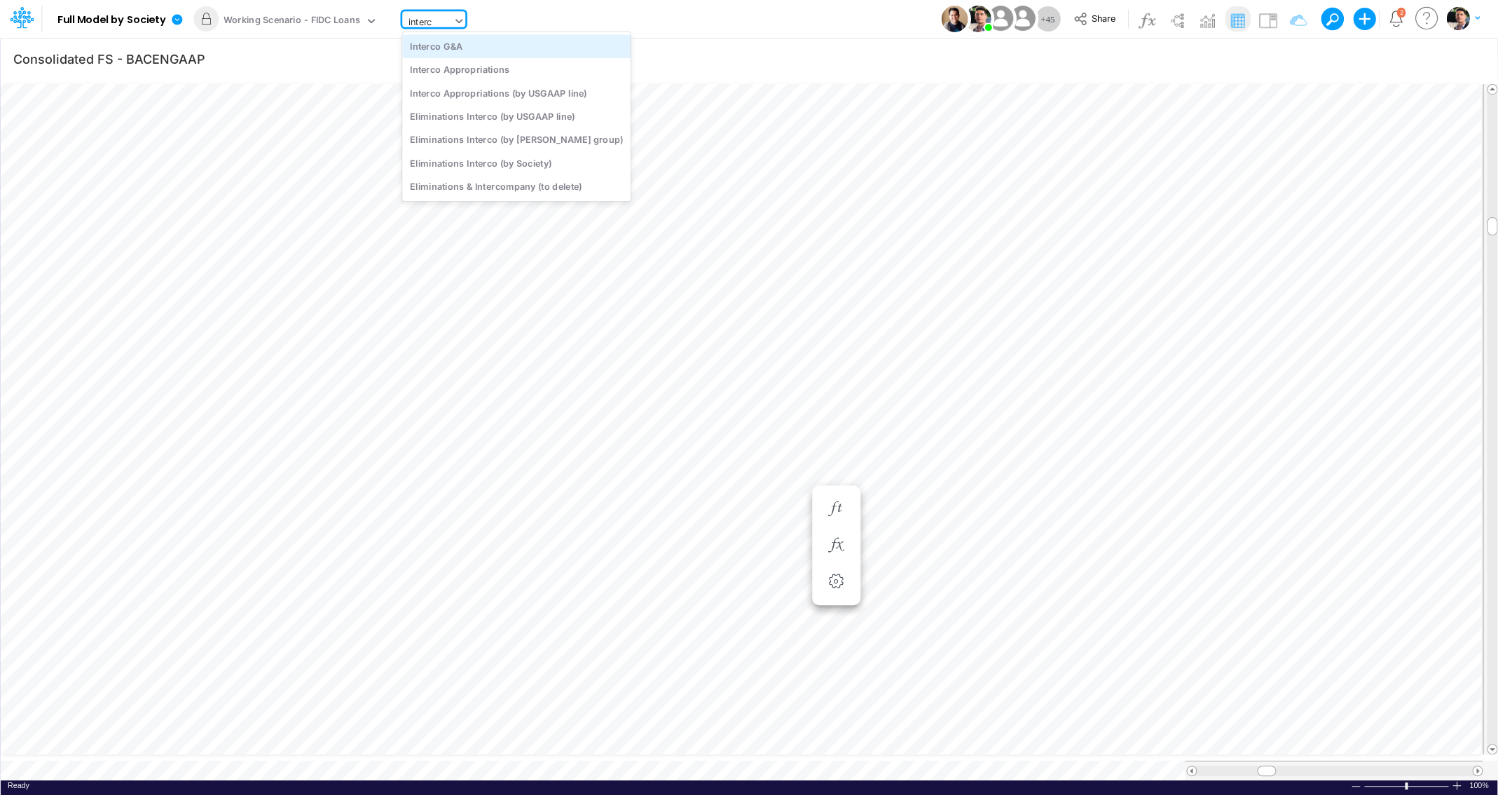
click at [458, 55] on div "Interco G&A" at bounding box center [516, 45] width 228 height 23
type input "Intercos G&A"
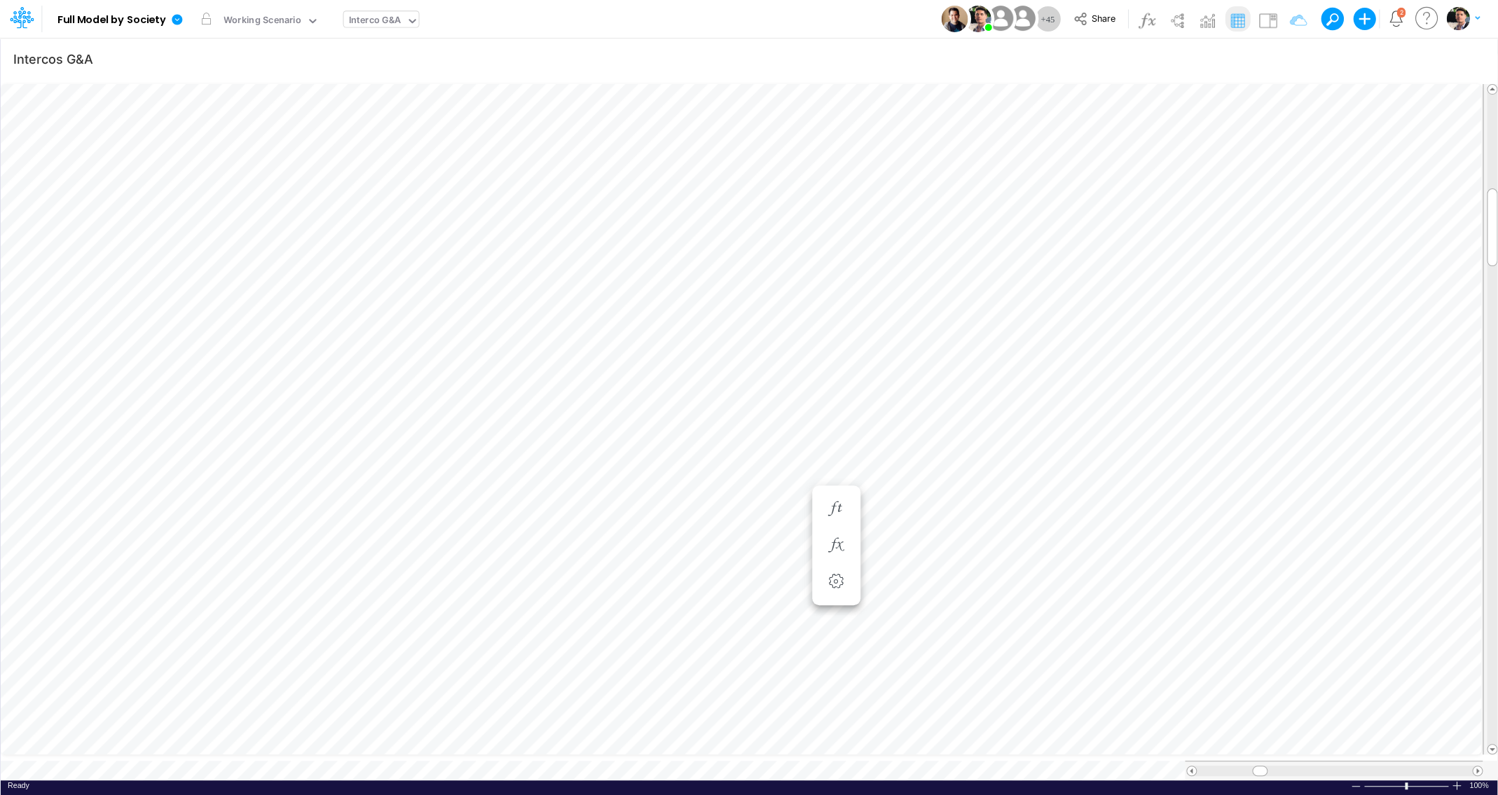
click at [1435, 766] on div at bounding box center [1334, 771] width 275 height 11
click at [284, 23] on div "Working Scenario" at bounding box center [263, 21] width 78 height 16
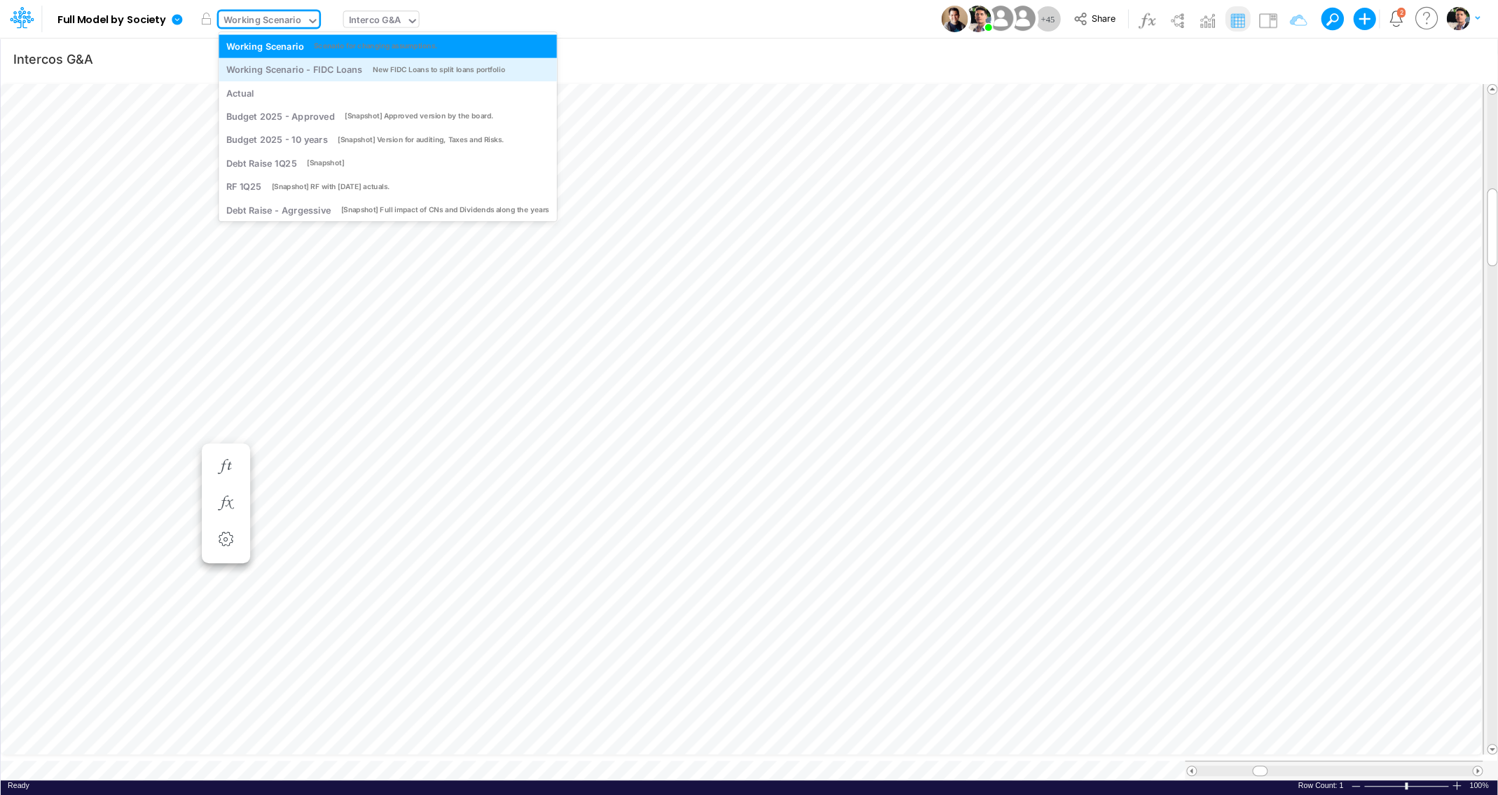
click at [307, 71] on div "Working Scenario - FIDC Loans" at bounding box center [294, 69] width 136 height 13
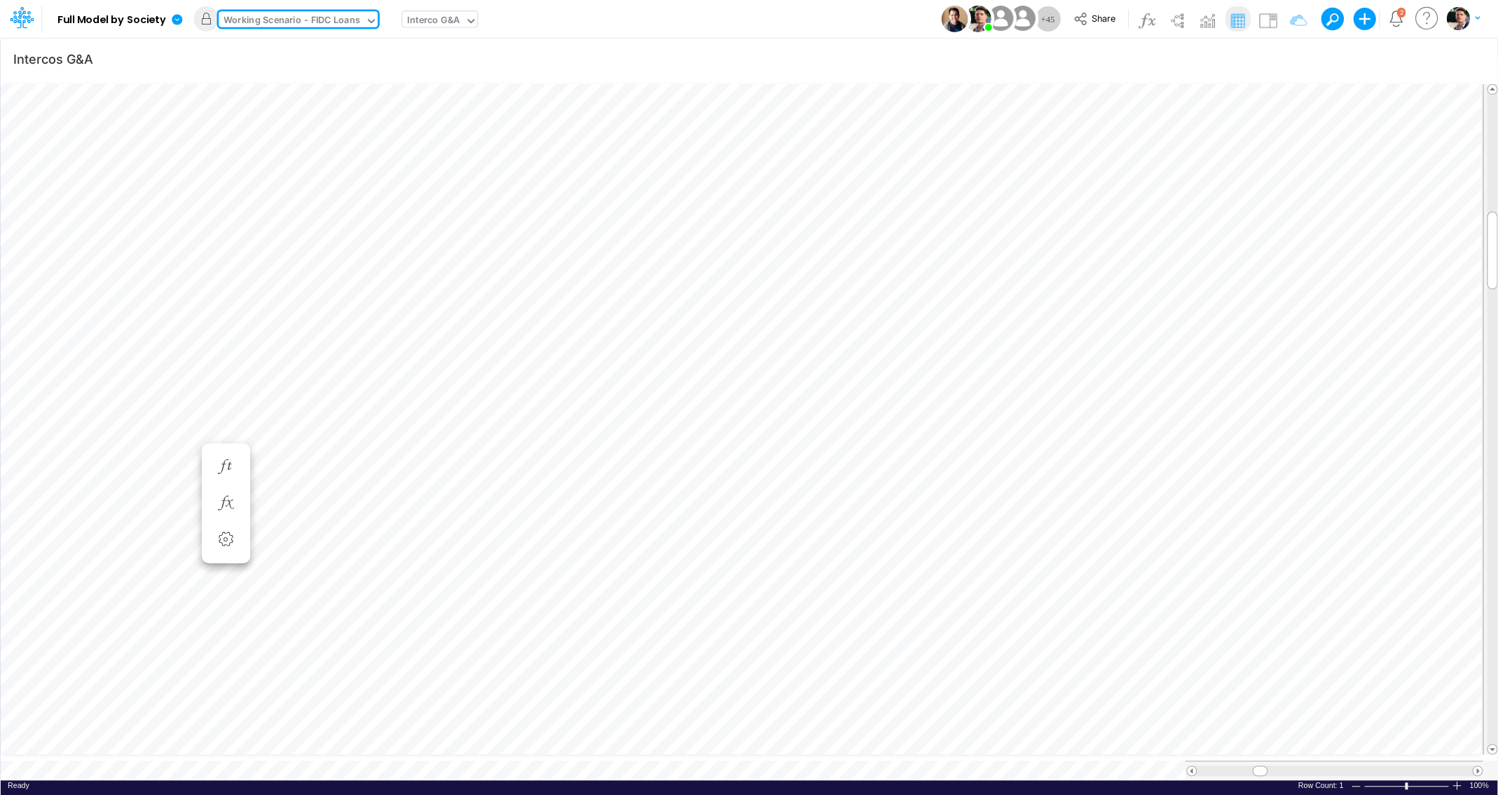
click at [437, 20] on div "Interco G&A" at bounding box center [433, 21] width 53 height 16
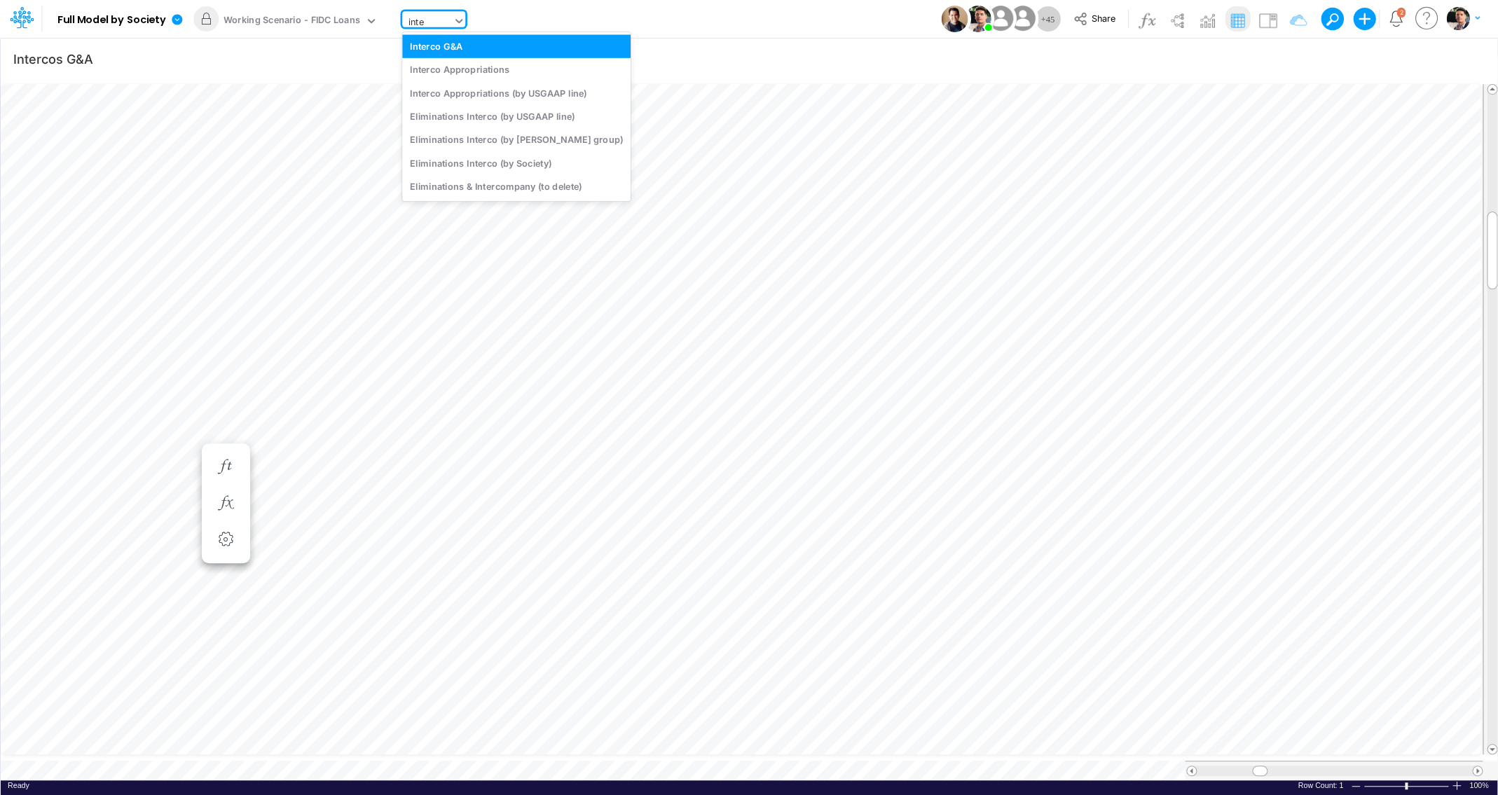
type input "inter"
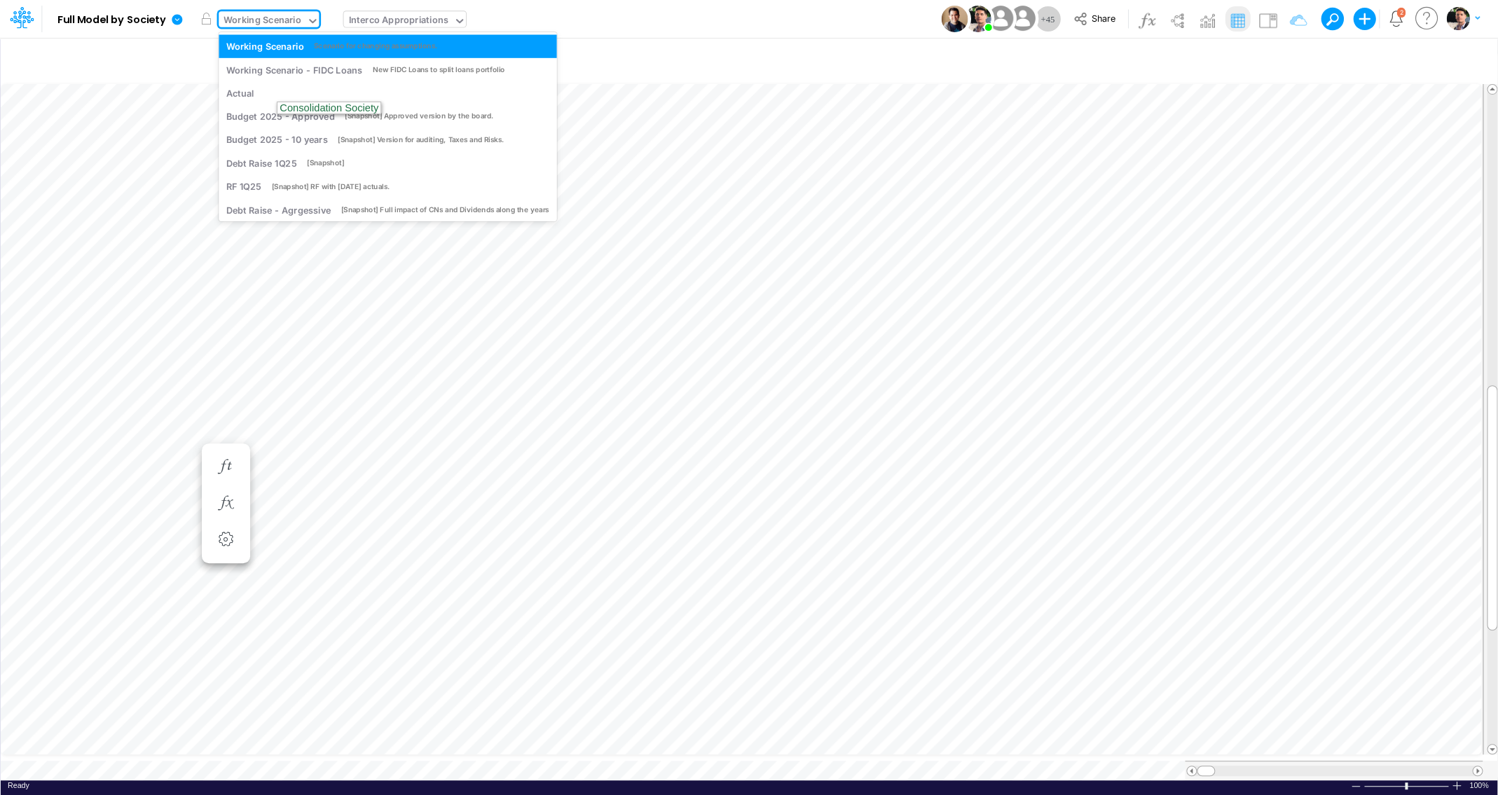
click at [277, 21] on div "Working Scenario" at bounding box center [263, 21] width 78 height 16
click at [276, 69] on div "Working Scenario - FIDC Loans" at bounding box center [294, 69] width 136 height 13
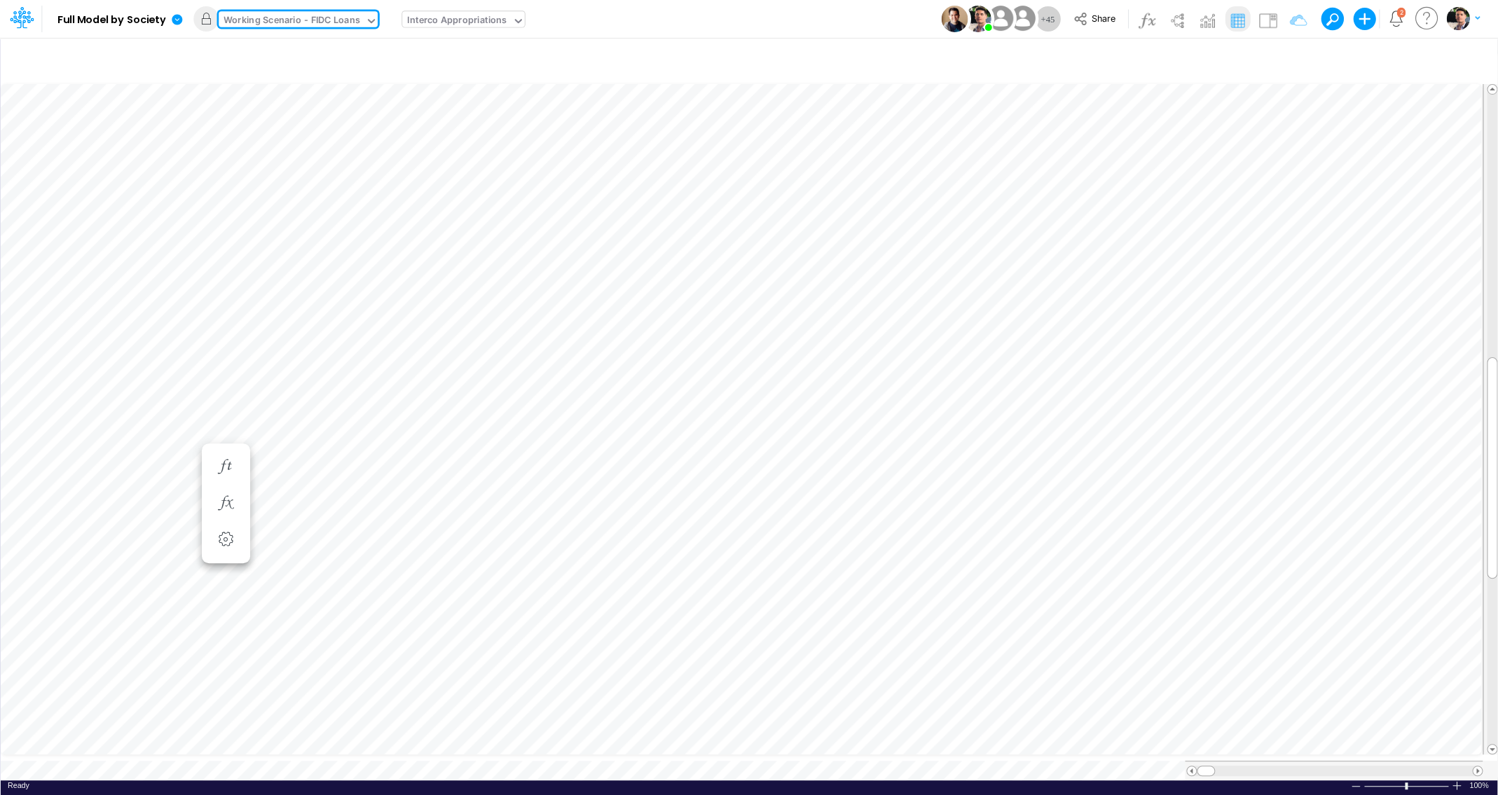
click at [1443, 766] on div at bounding box center [1334, 771] width 275 height 11
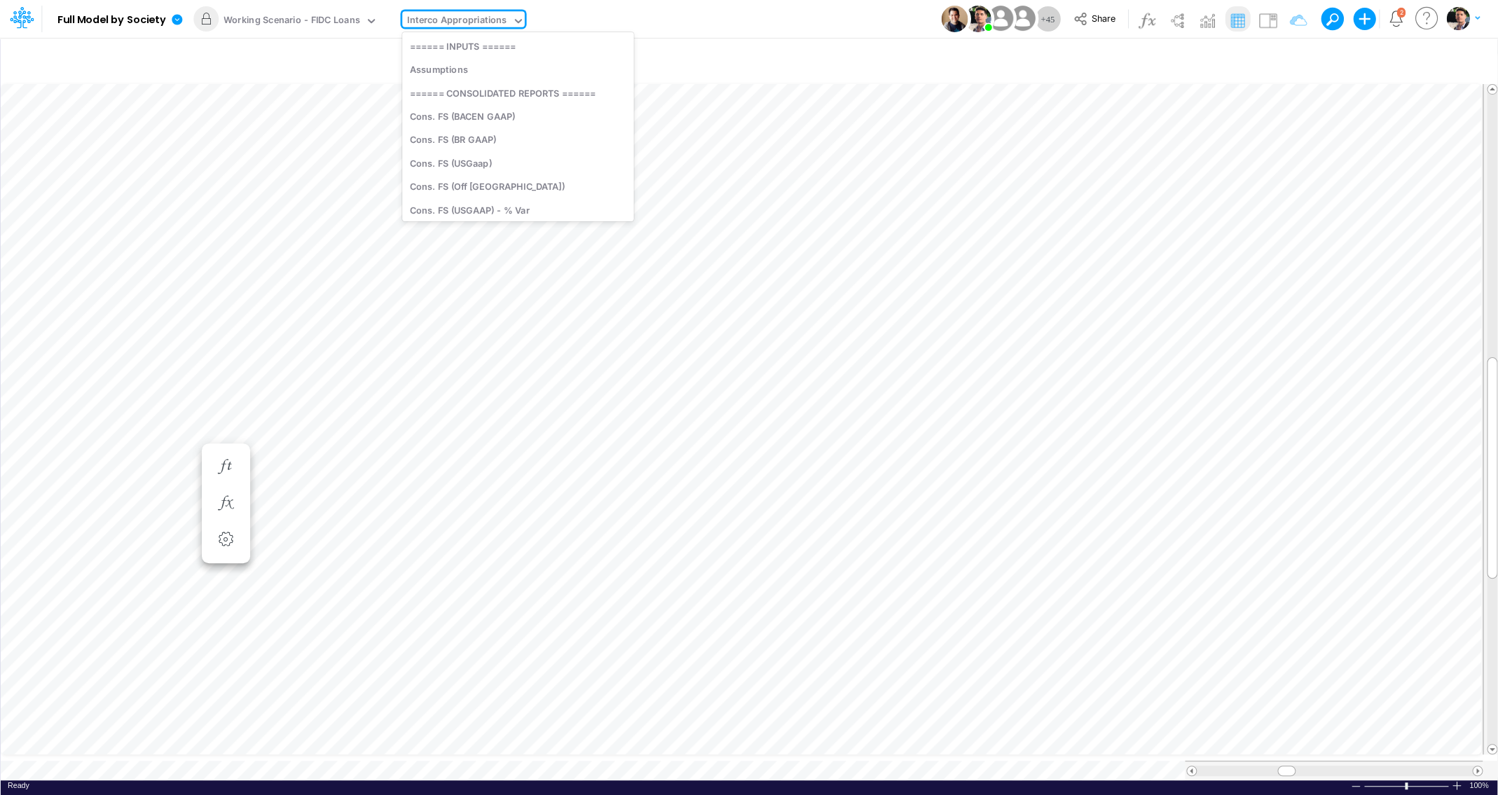
click at [500, 18] on div "Interco Appropriations" at bounding box center [456, 21] width 99 height 16
type input "03fg"
click at [503, 48] on div "FS (03FG - FIDC Loans)" at bounding box center [496, 45] width 189 height 23
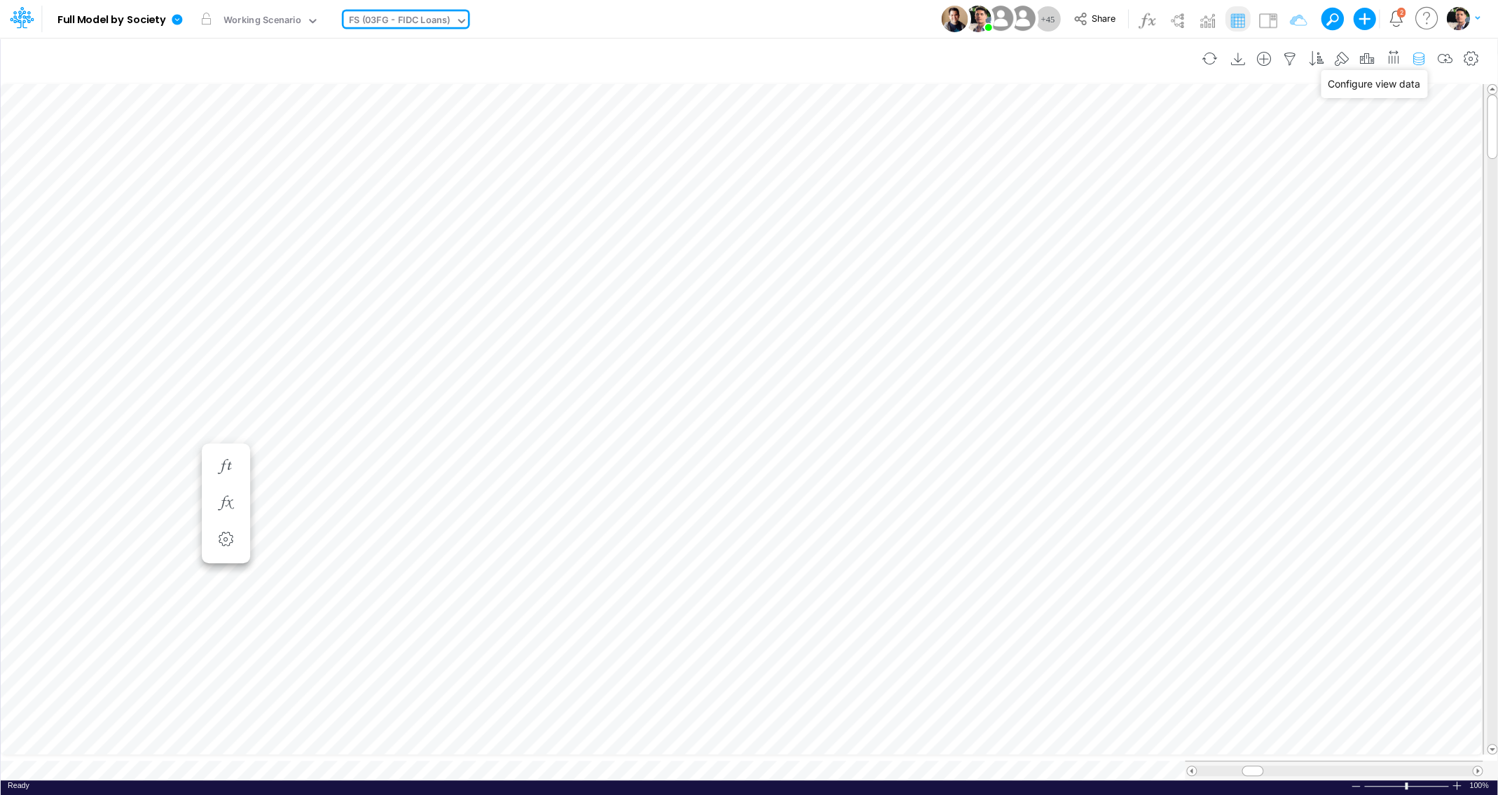
click at [1414, 62] on icon "button" at bounding box center [1418, 59] width 21 height 15
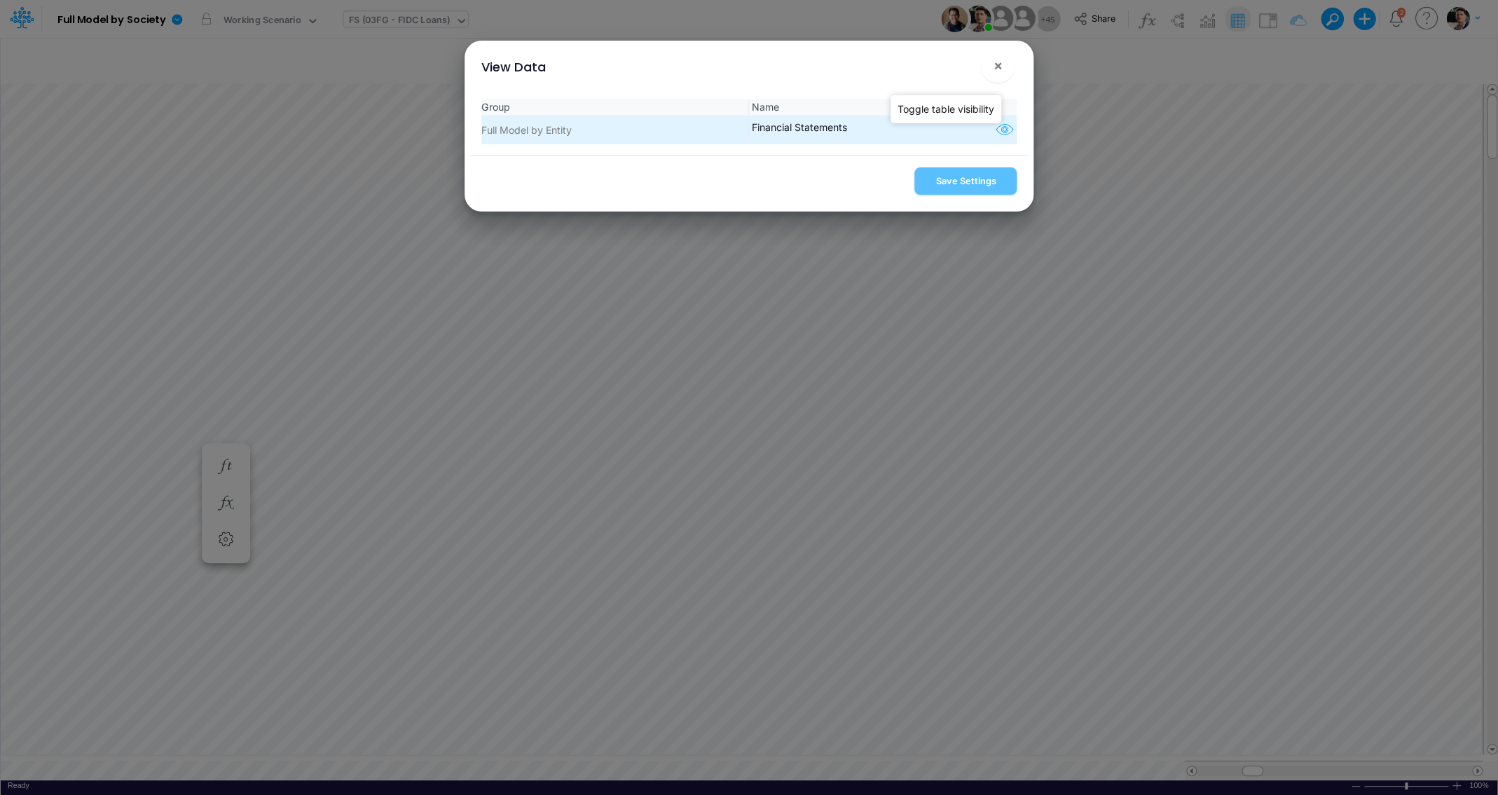
click at [994, 130] on icon "button" at bounding box center [1004, 130] width 21 height 18
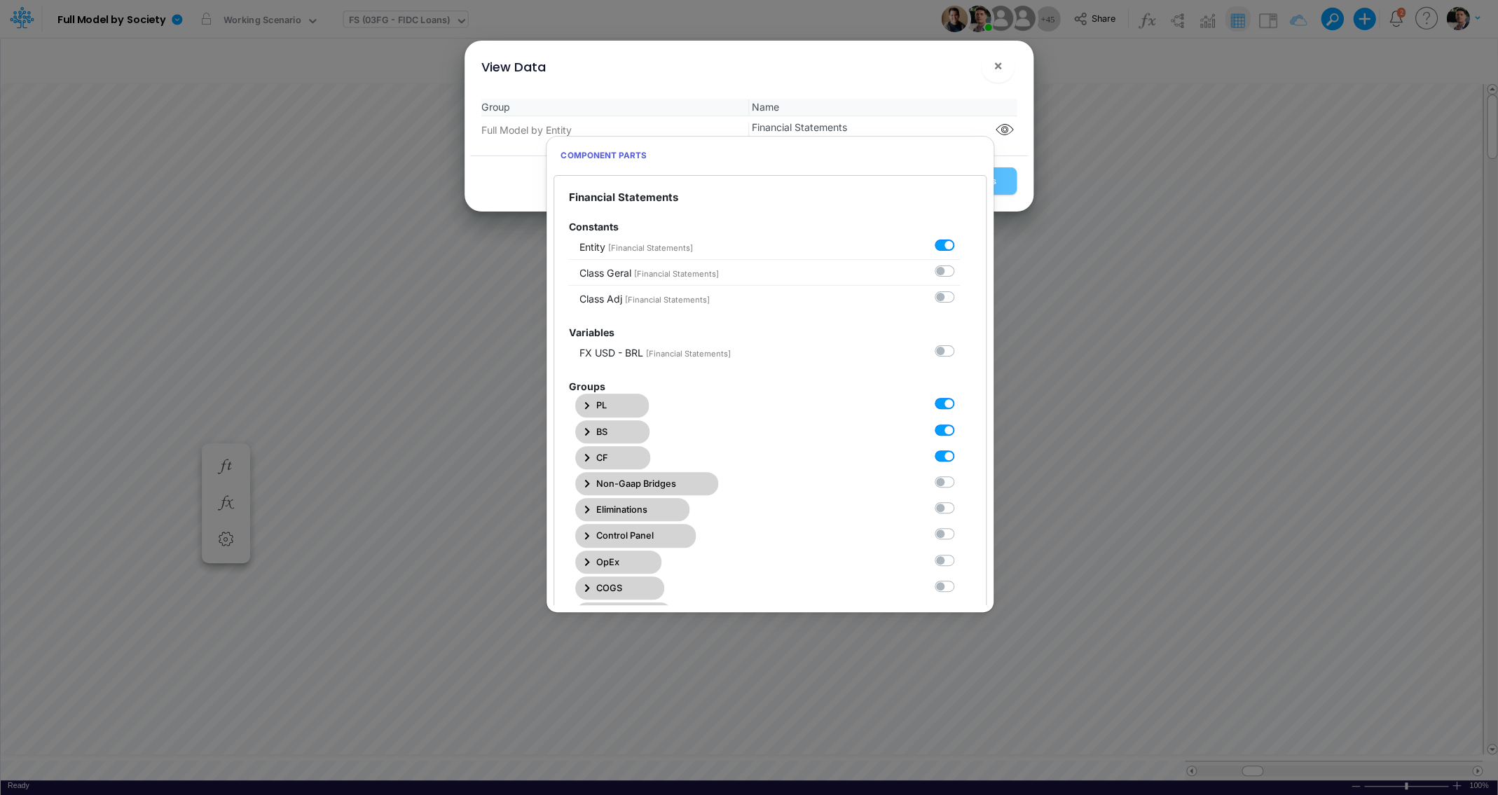
click at [588, 408] on icon "button" at bounding box center [587, 406] width 5 height 8
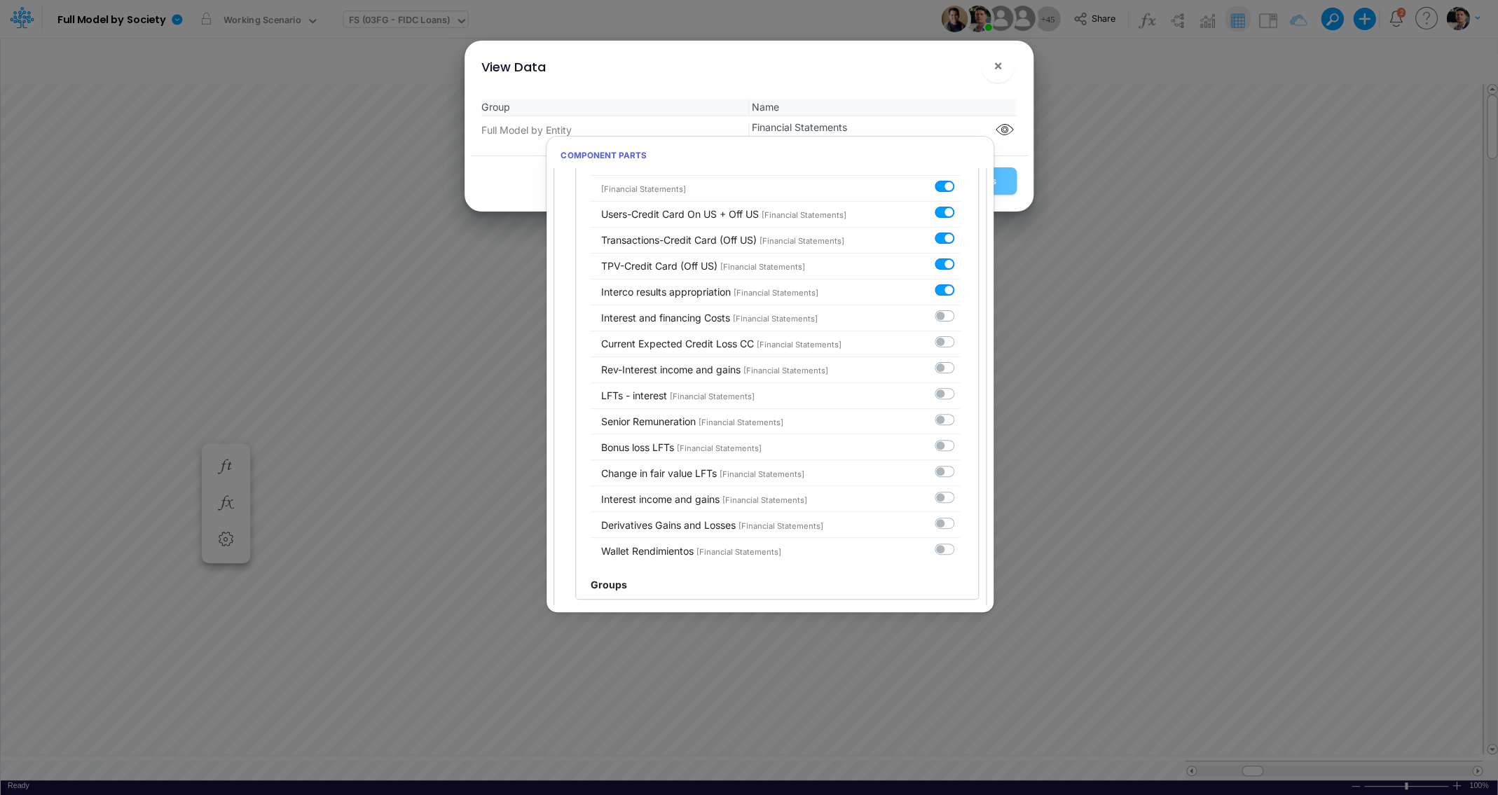
scroll to position [6549, 0]
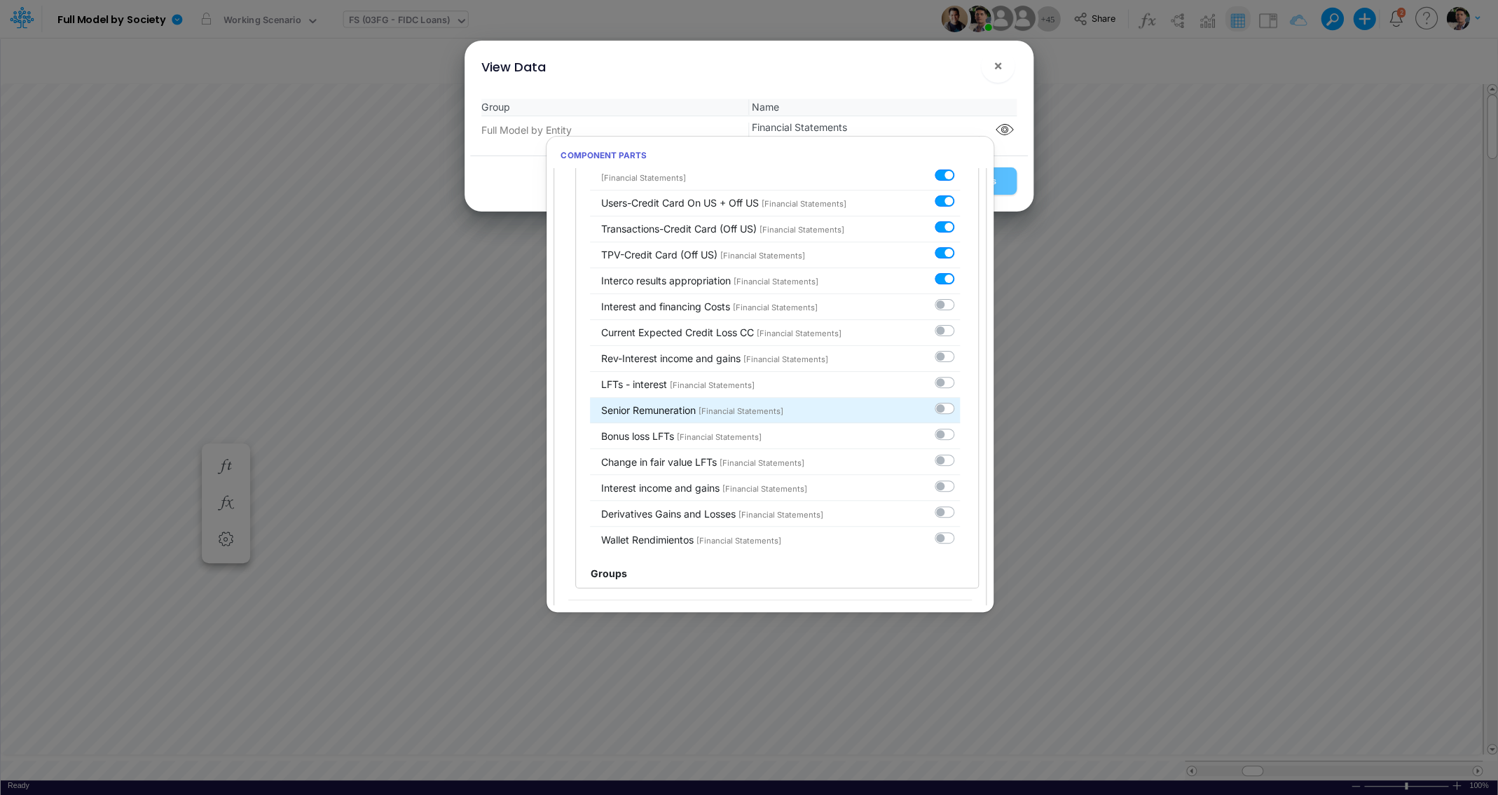
click at [960, 401] on label at bounding box center [960, 401] width 0 height 0
click at [960, 410] on input "checkbox" at bounding box center [964, 405] width 9 height 9
checkbox input "true"
click at [1011, 186] on button "Save Settings" at bounding box center [965, 180] width 102 height 27
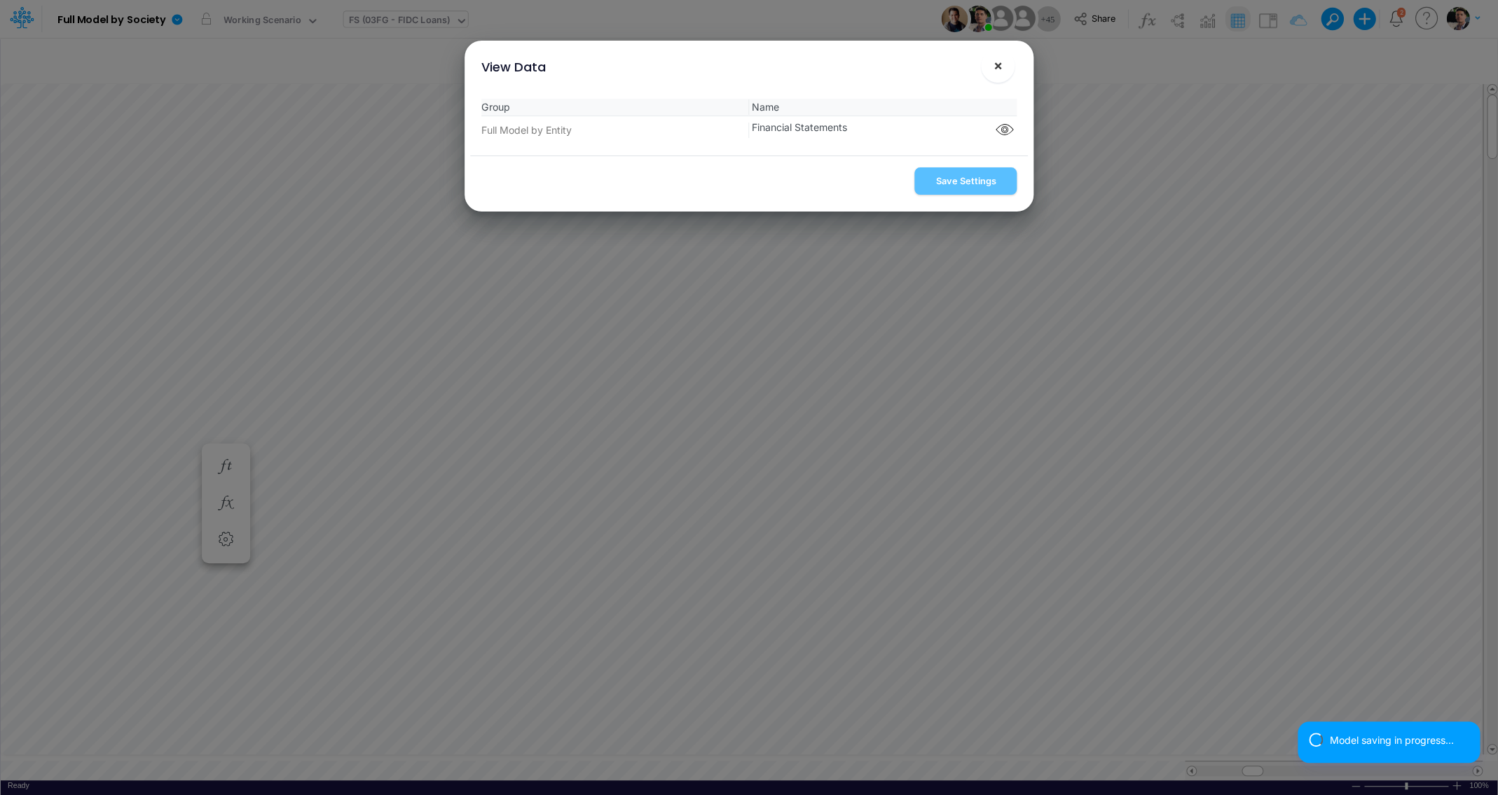
click at [987, 64] on button "×" at bounding box center [998, 66] width 34 height 34
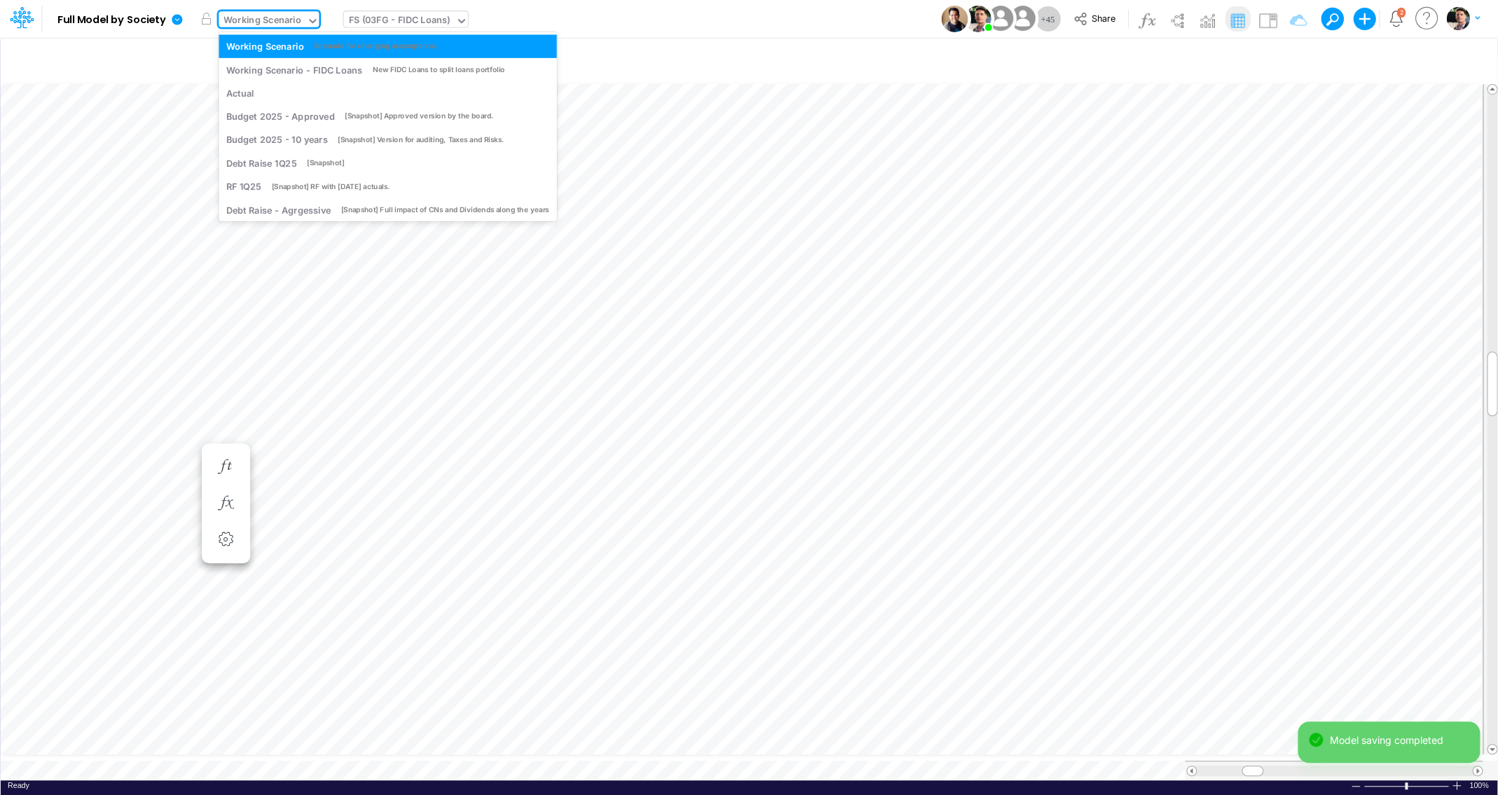
click at [252, 22] on div "Working Scenario" at bounding box center [263, 21] width 78 height 16
click at [273, 67] on div "Working Scenario - FIDC Loans" at bounding box center [294, 69] width 136 height 13
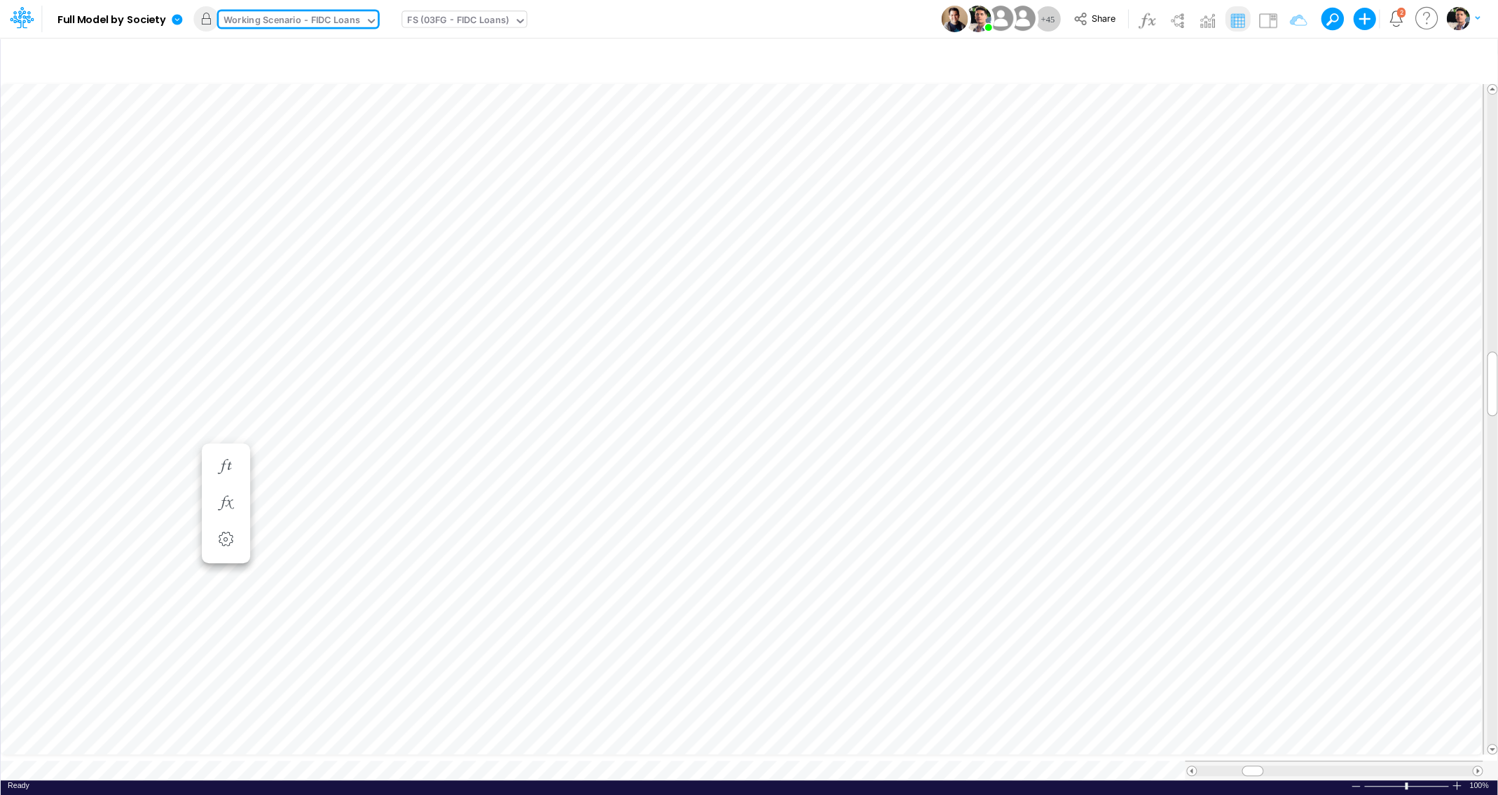
click at [628, 759] on div "Paste Cut Copy AutoFill Ready 100% Row Count: null" at bounding box center [749, 429] width 1497 height 702
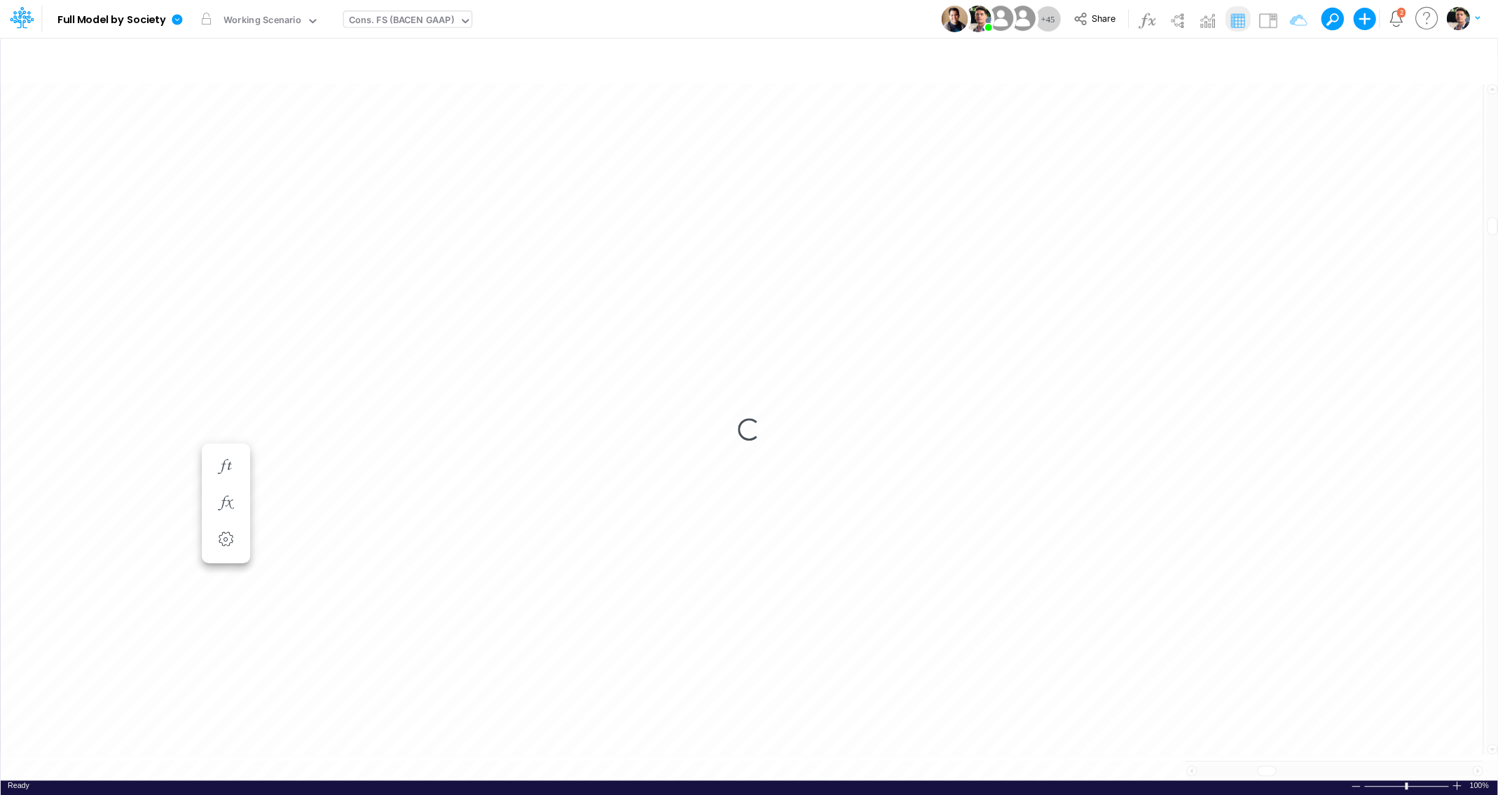
type input "Consolidated FS - BACENGAAP"
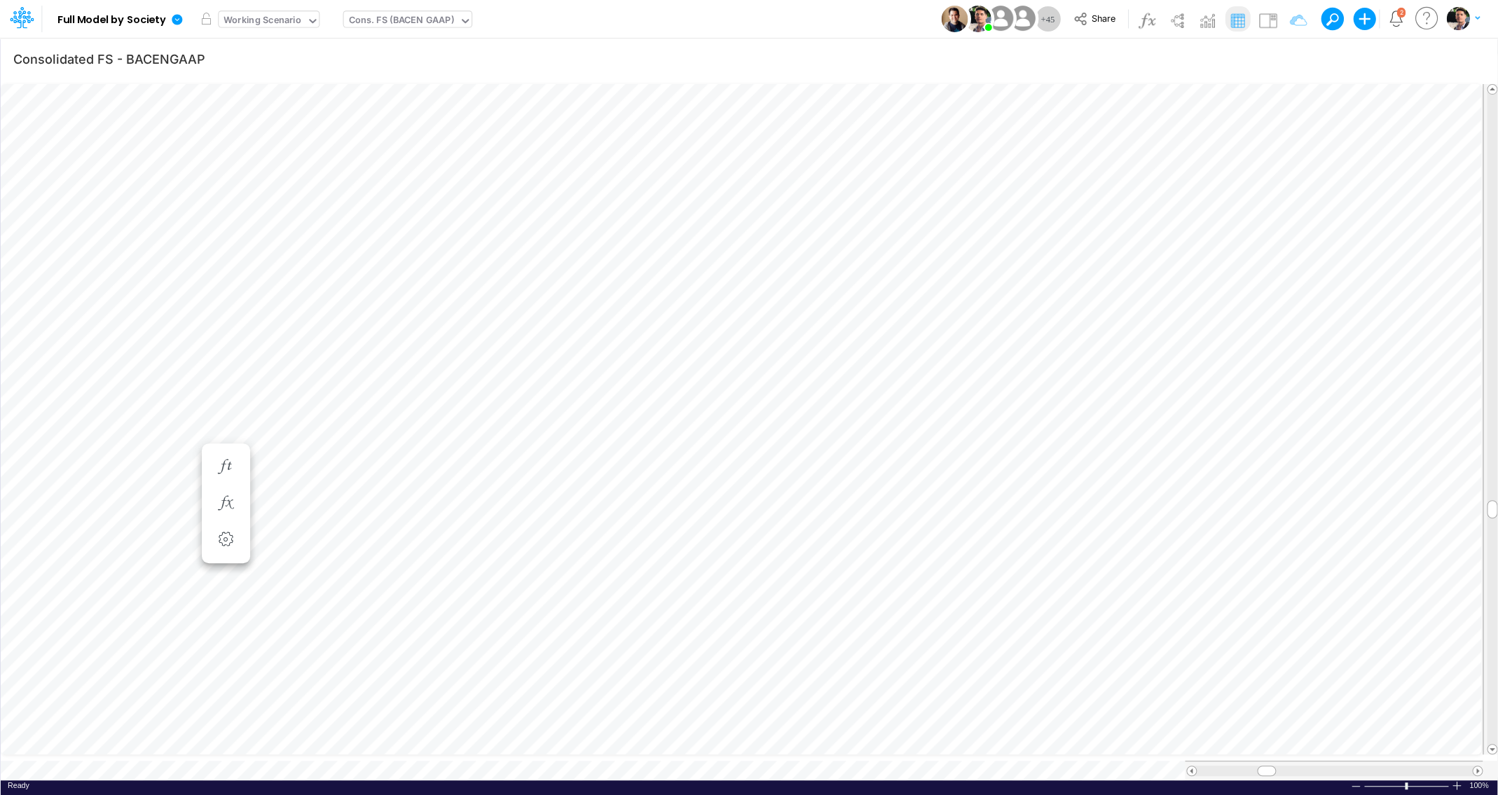
click at [284, 21] on div "Working Scenario" at bounding box center [263, 21] width 78 height 16
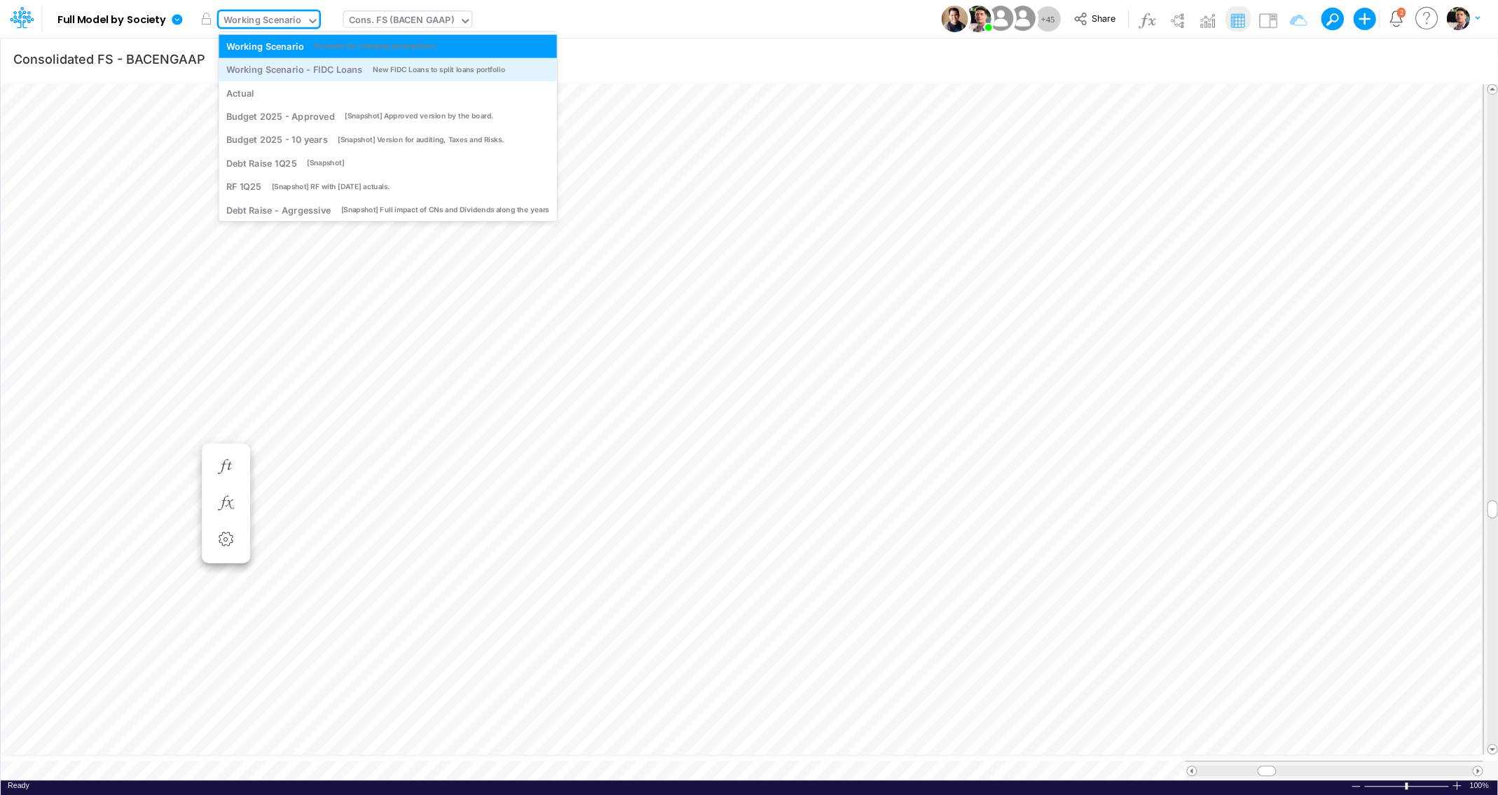
click at [284, 73] on div "Working Scenario - FIDC Loans" at bounding box center [294, 69] width 136 height 13
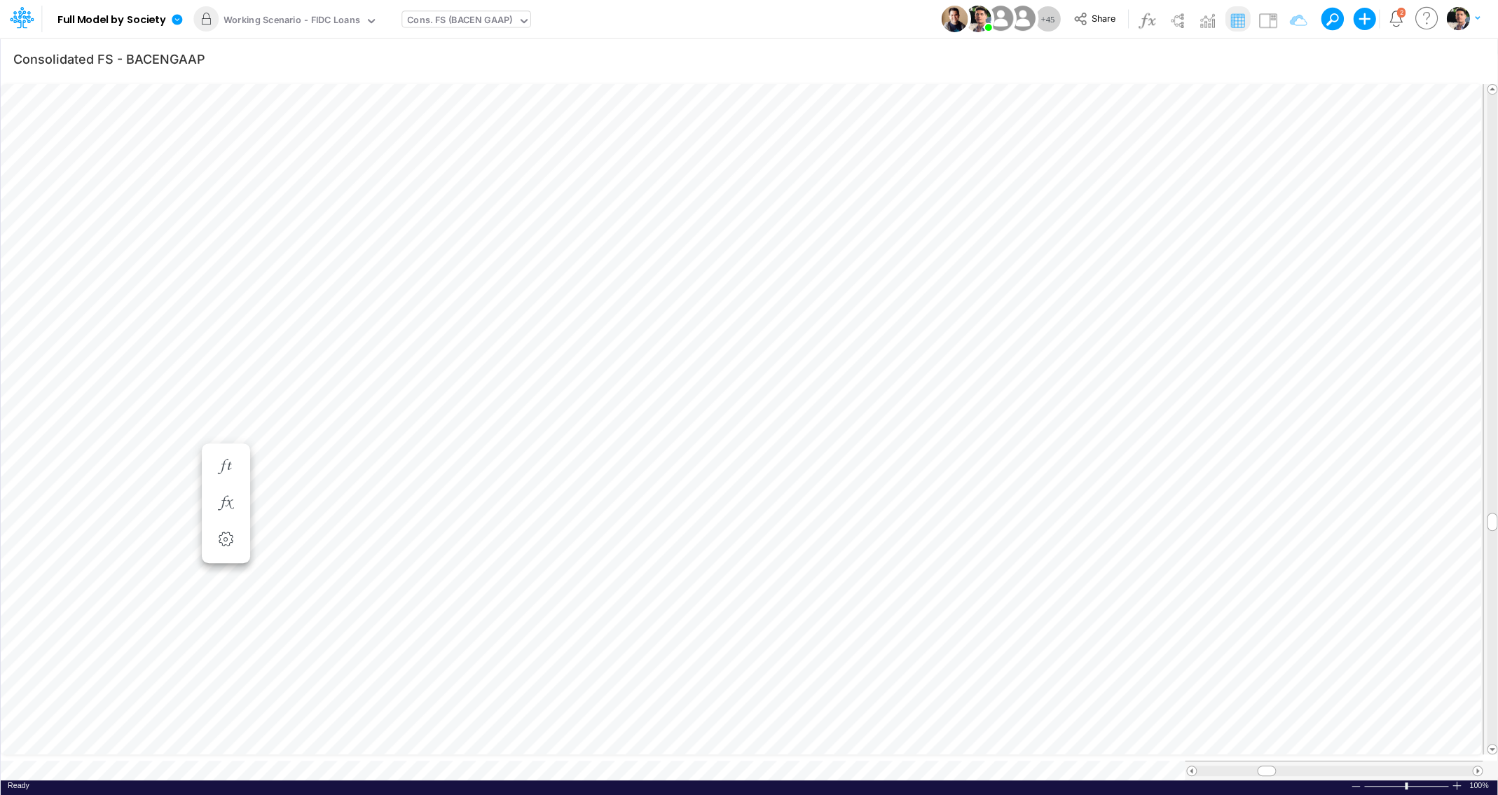
scroll to position [6, 16]
click at [844, 662] on icon "button" at bounding box center [835, 657] width 21 height 15
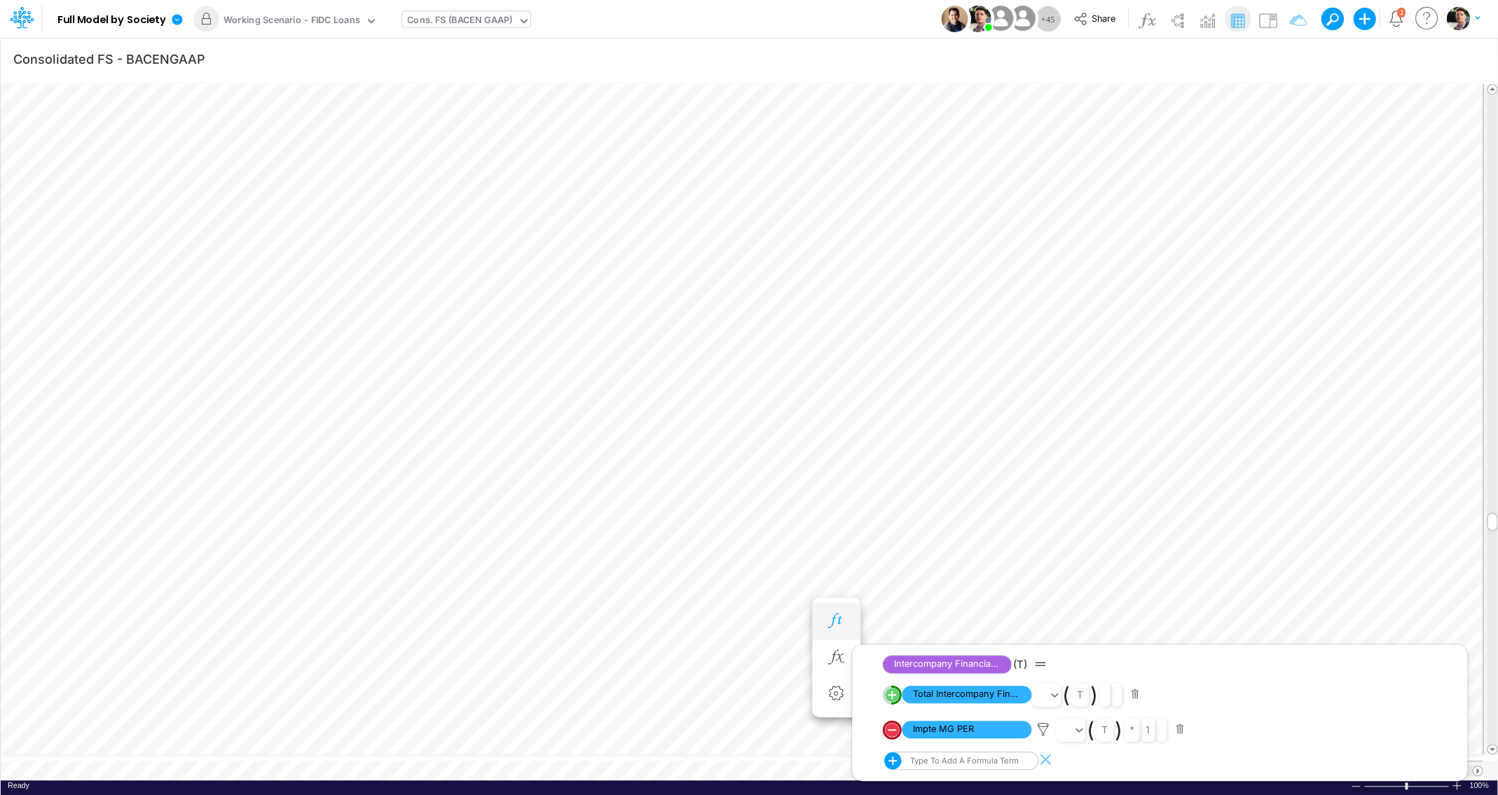
click at [844, 628] on icon "button" at bounding box center [835, 621] width 21 height 15
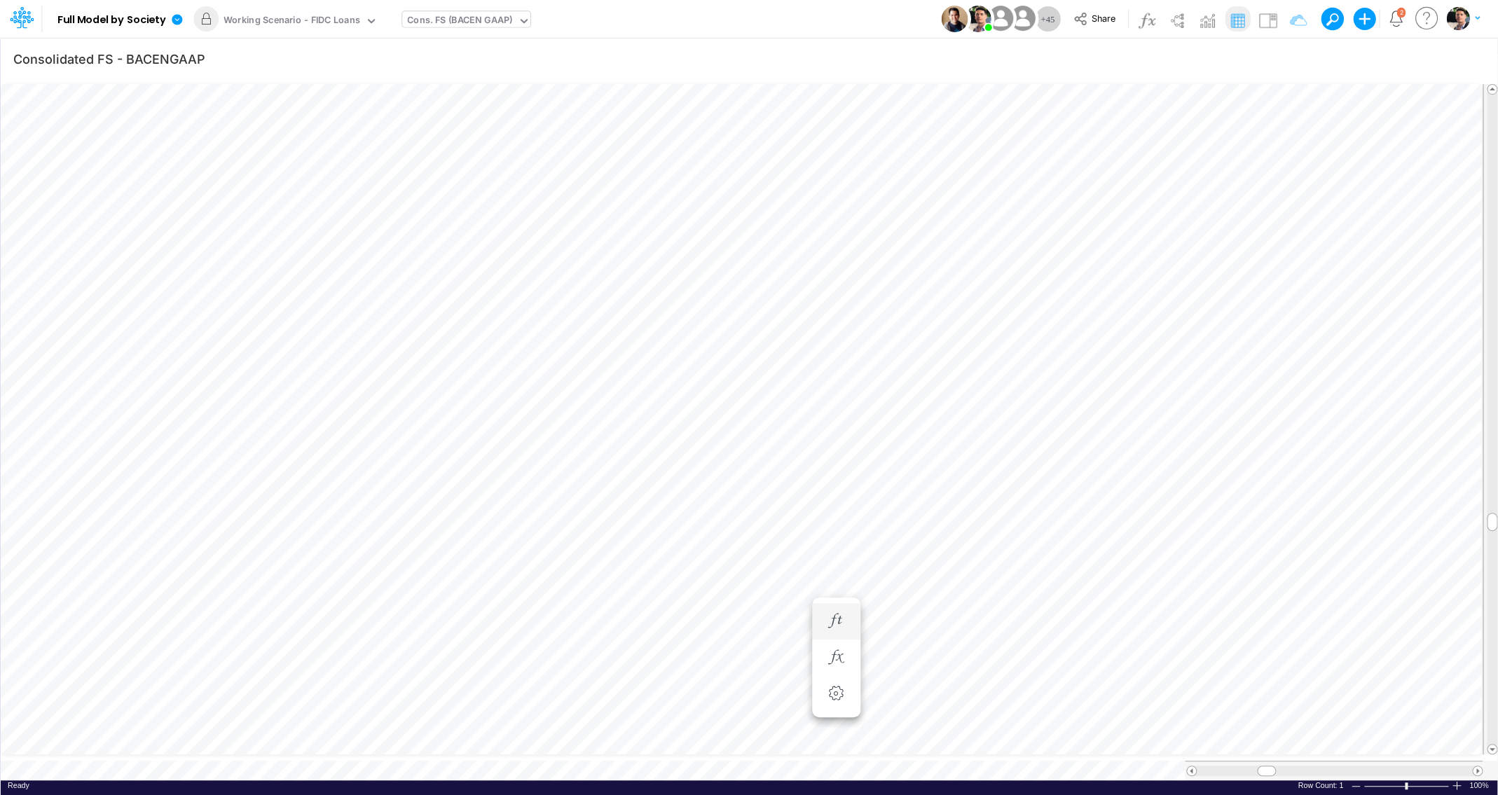
scroll to position [6, 69]
